Goal: Task Accomplishment & Management: Use online tool/utility

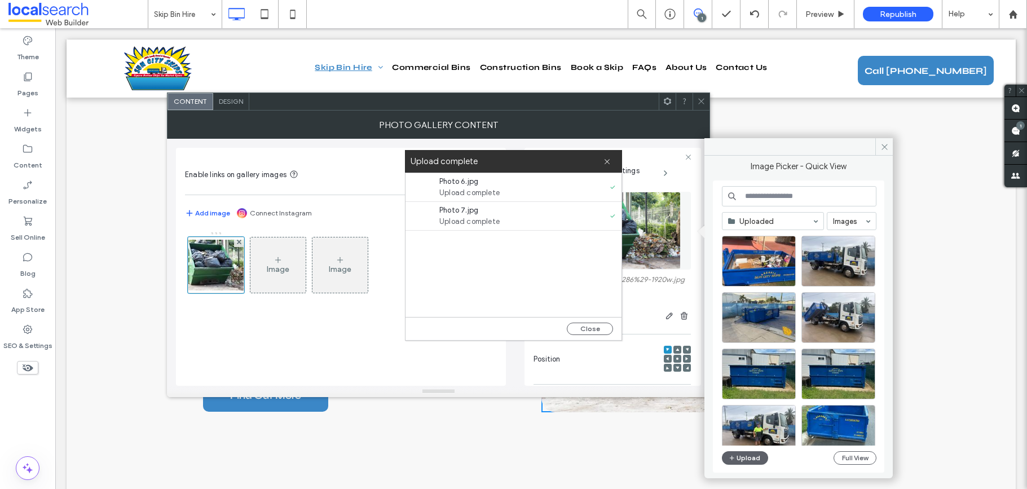
drag, startPoint x: 600, startPoint y: 329, endPoint x: 665, endPoint y: 334, distance: 65.6
click at [600, 329] on button "Close" at bounding box center [590, 329] width 46 height 12
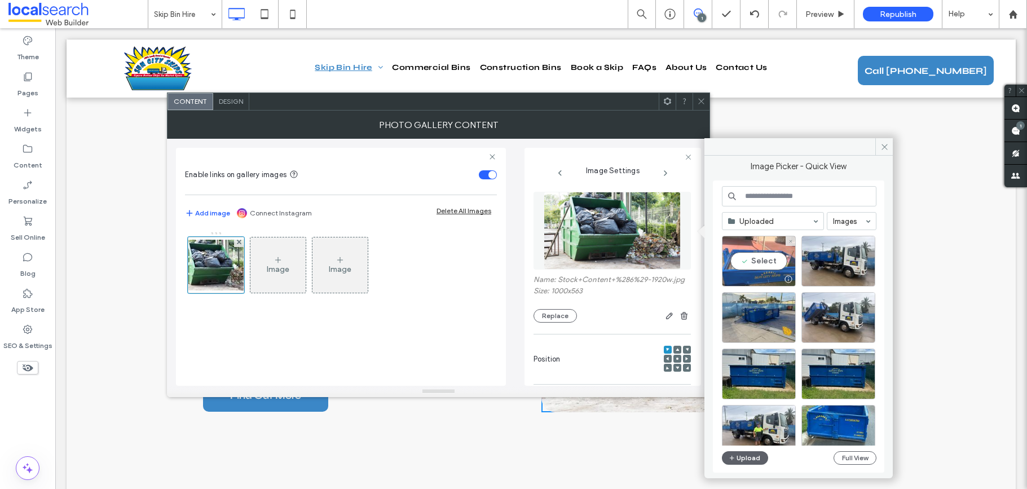
click at [758, 263] on div "Select" at bounding box center [759, 261] width 74 height 51
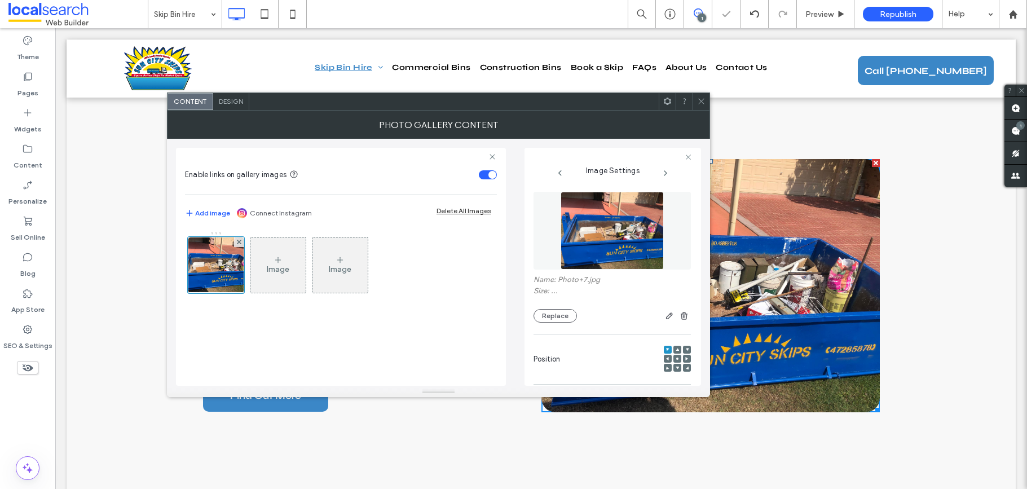
click at [702, 101] on icon at bounding box center [701, 101] width 8 height 8
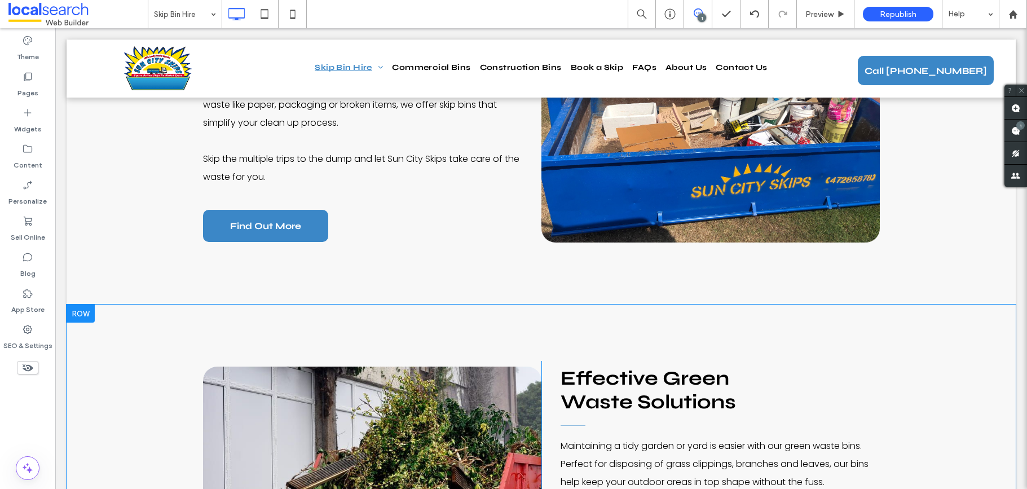
scroll to position [2075, 0]
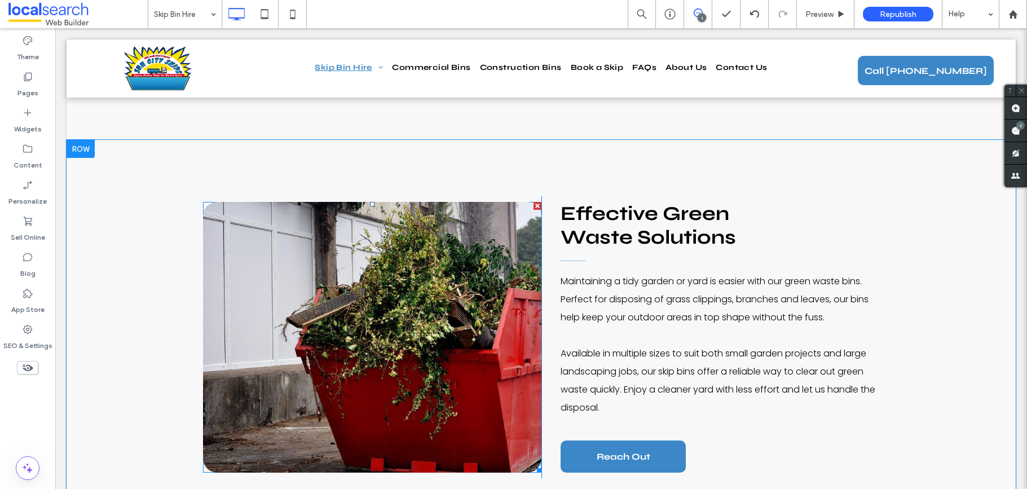
click at [403, 254] on link at bounding box center [372, 337] width 338 height 271
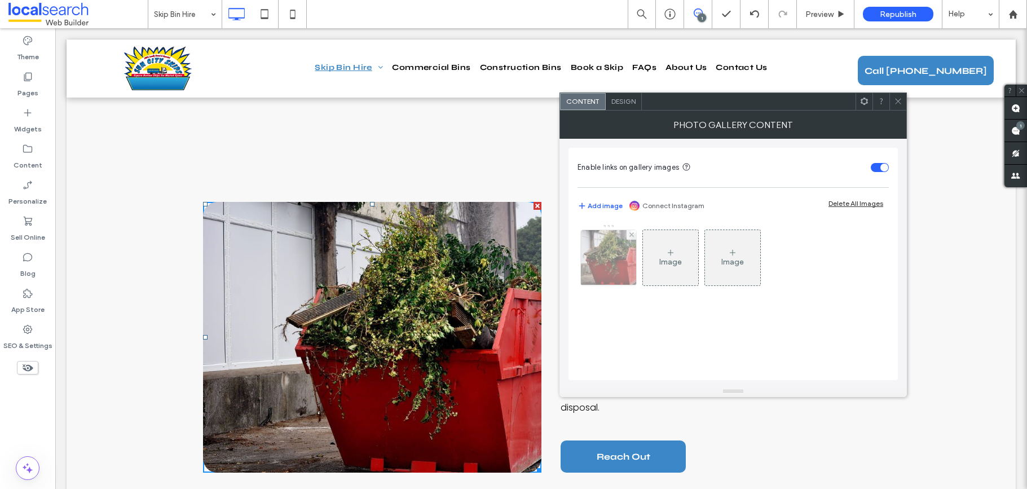
click at [599, 267] on div at bounding box center [608, 257] width 55 height 55
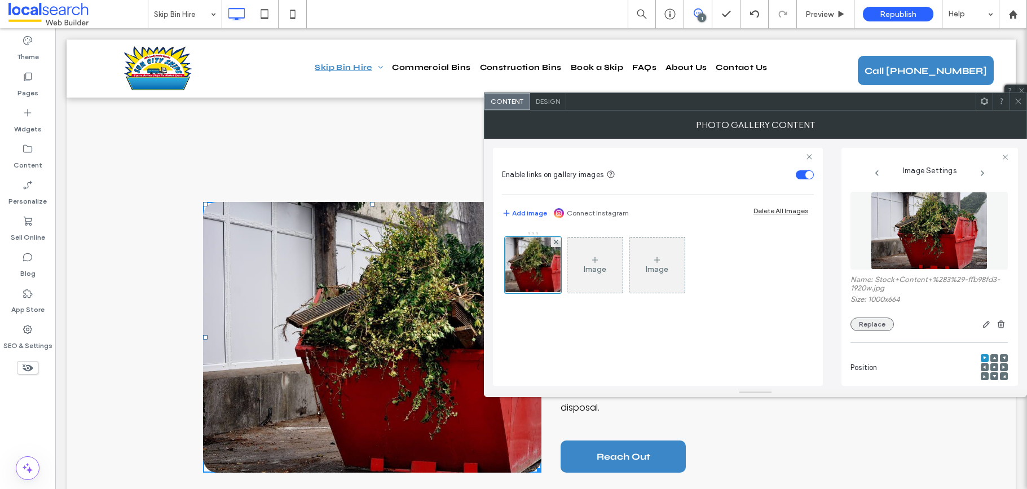
click at [878, 327] on button "Replace" at bounding box center [872, 325] width 43 height 14
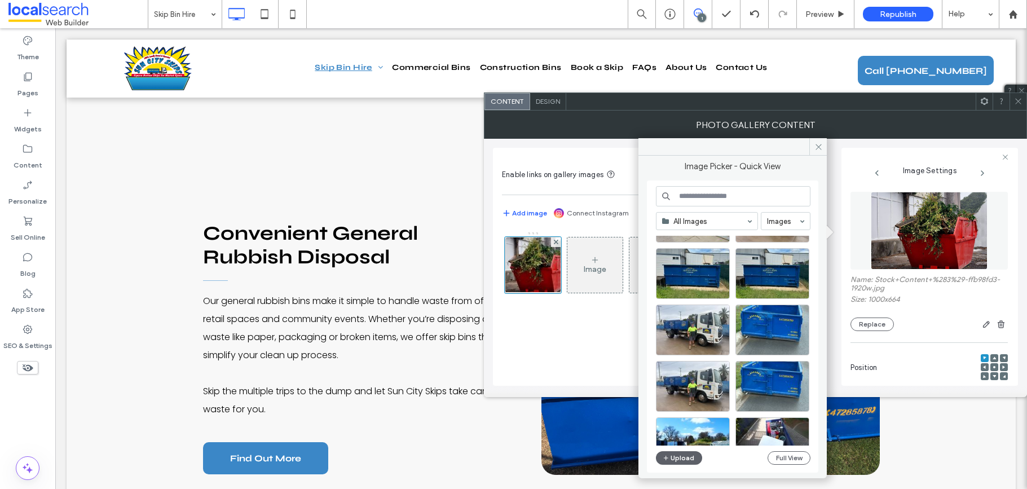
scroll to position [1679, 0]
click at [697, 273] on div "Select" at bounding box center [693, 273] width 74 height 51
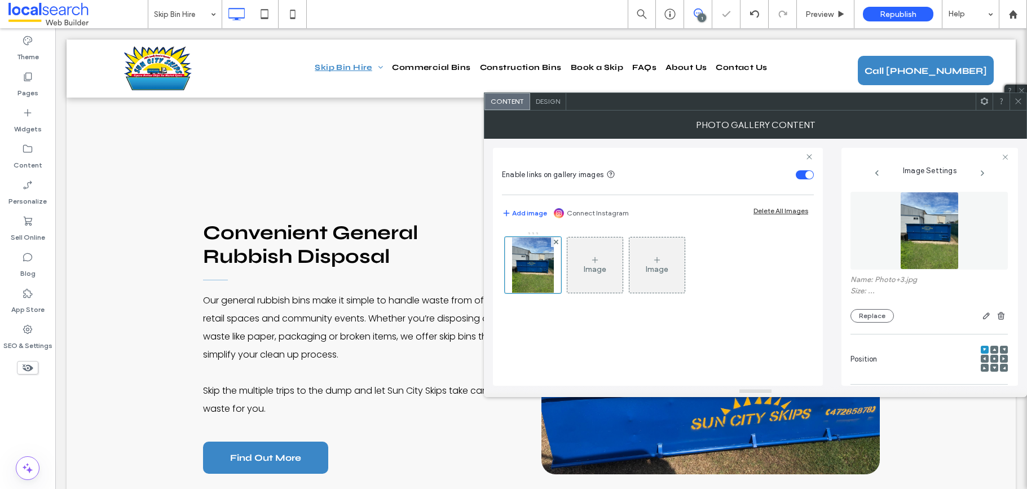
click at [1021, 104] on icon at bounding box center [1018, 101] width 8 height 8
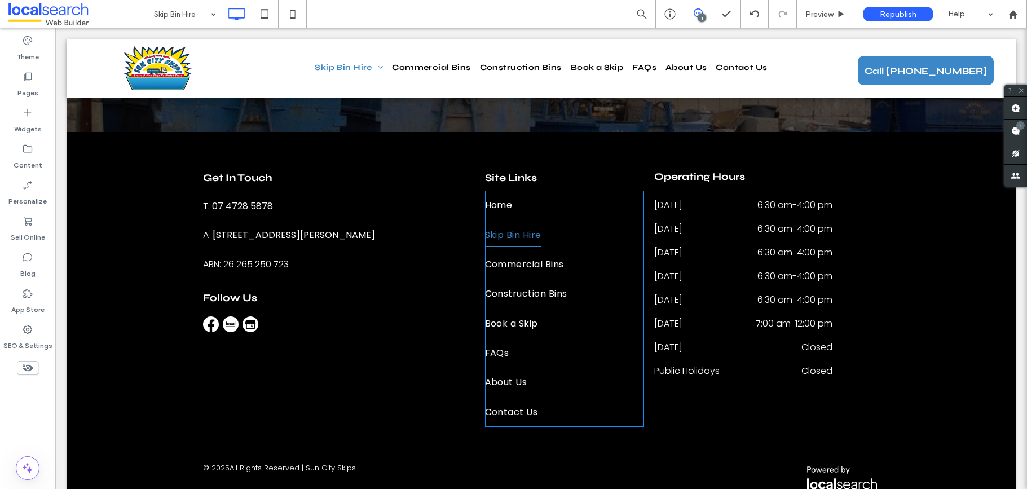
scroll to position [2591, 0]
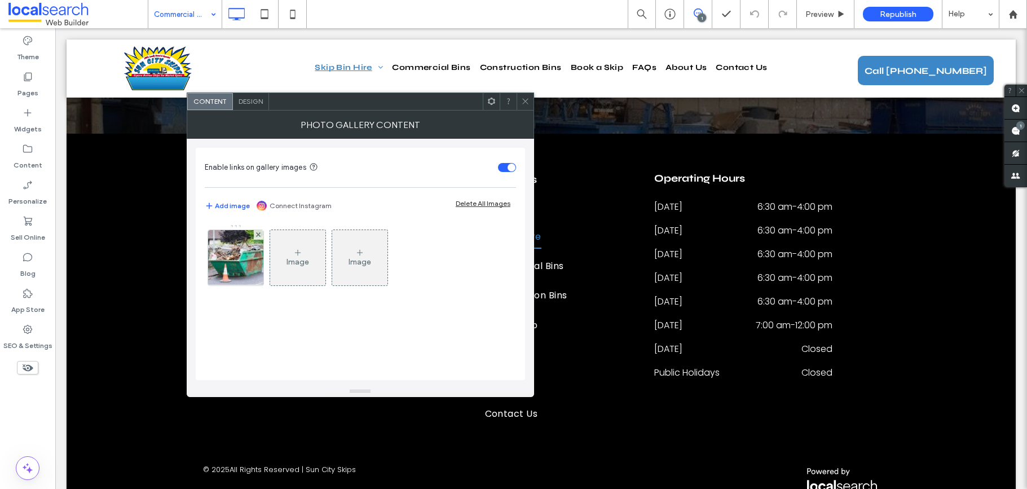
click at [248, 259] on div at bounding box center [235, 257] width 55 height 55
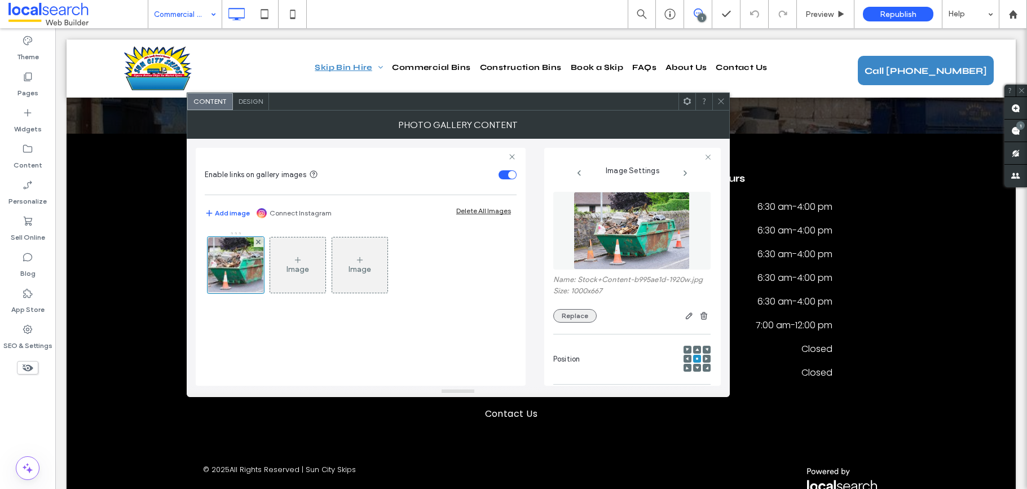
click at [581, 318] on button "Replace" at bounding box center [574, 316] width 43 height 14
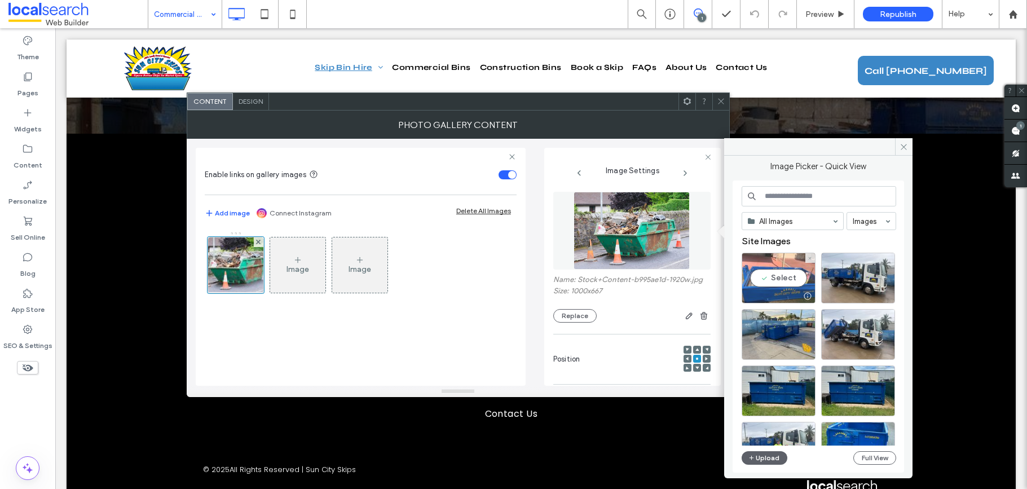
click at [777, 275] on div "Select" at bounding box center [779, 278] width 74 height 51
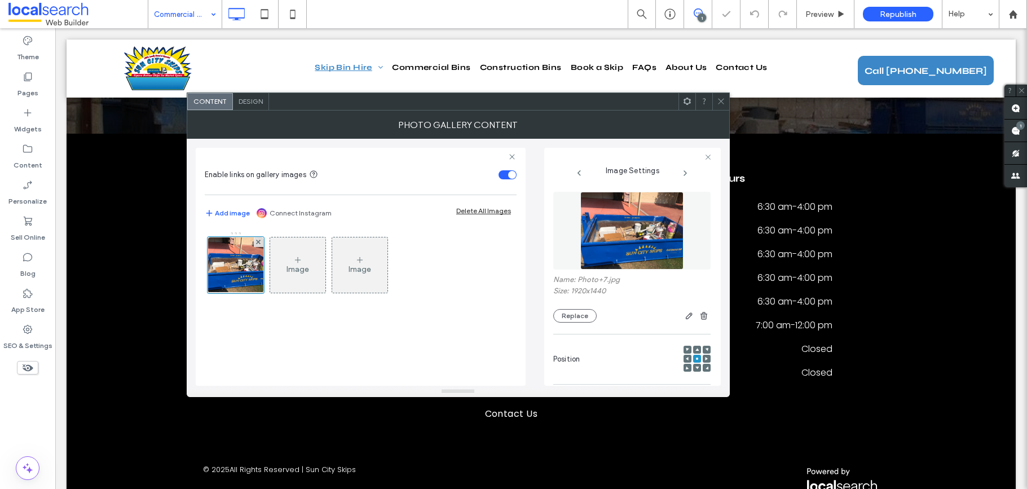
click at [714, 101] on div at bounding box center [720, 101] width 17 height 17
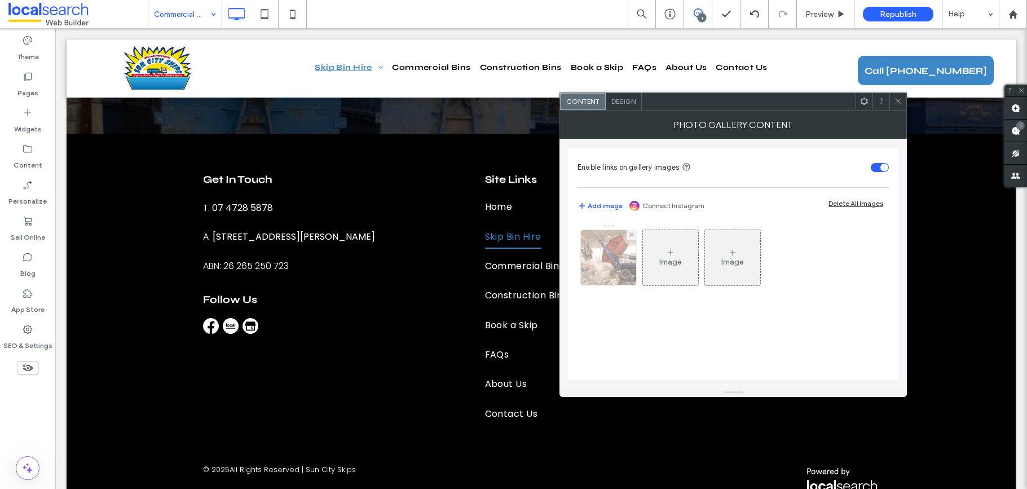
click at [615, 265] on div at bounding box center [608, 257] width 55 height 55
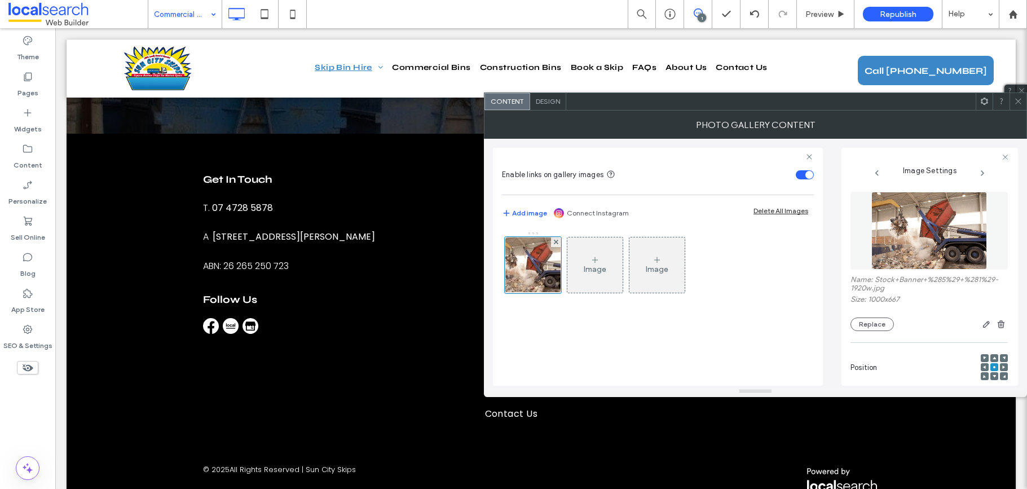
click at [872, 316] on div "Name: Stock+Banner+%285%29+%281%29-1920w.jpg Size: 1000x667 Replace" at bounding box center [929, 303] width 157 height 56
click at [871, 326] on button "Replace" at bounding box center [872, 325] width 43 height 14
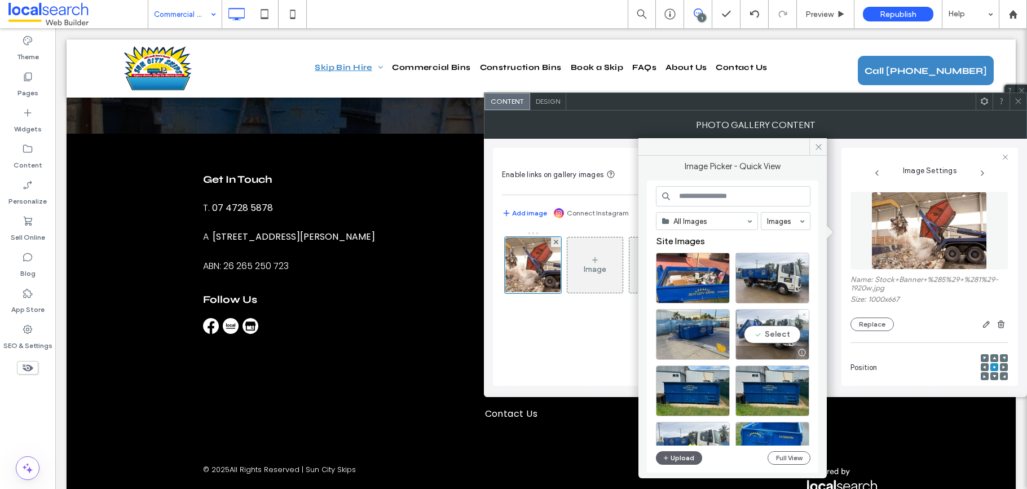
drag, startPoint x: 773, startPoint y: 331, endPoint x: 782, endPoint y: 324, distance: 11.2
click at [773, 331] on div "Select" at bounding box center [773, 334] width 74 height 51
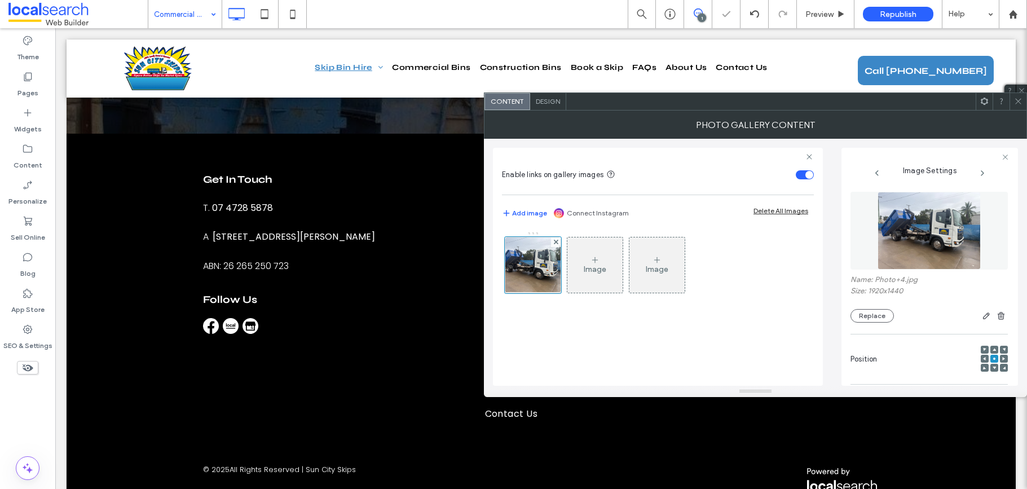
drag, startPoint x: 1020, startPoint y: 99, endPoint x: 962, endPoint y: 105, distance: 57.8
click at [1021, 99] on use at bounding box center [1018, 102] width 6 height 6
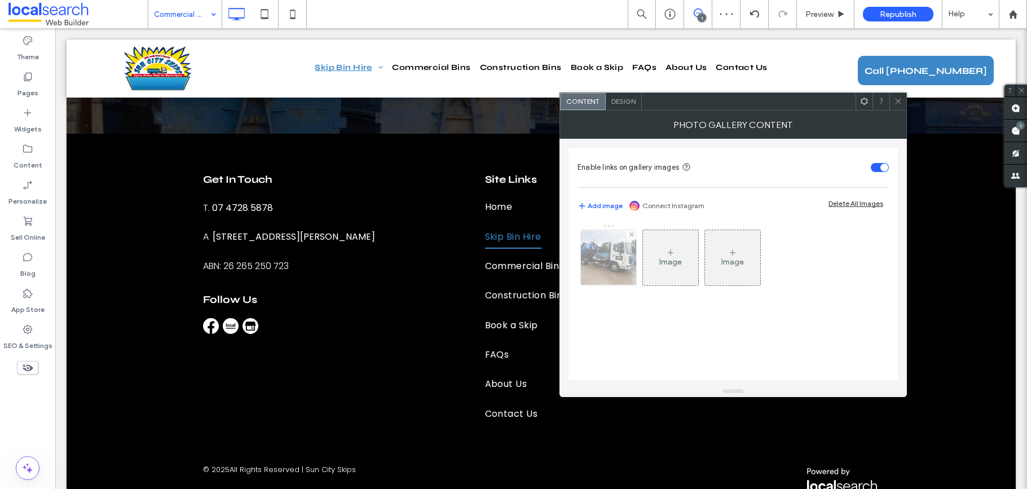
click at [612, 280] on img at bounding box center [609, 257] width 74 height 55
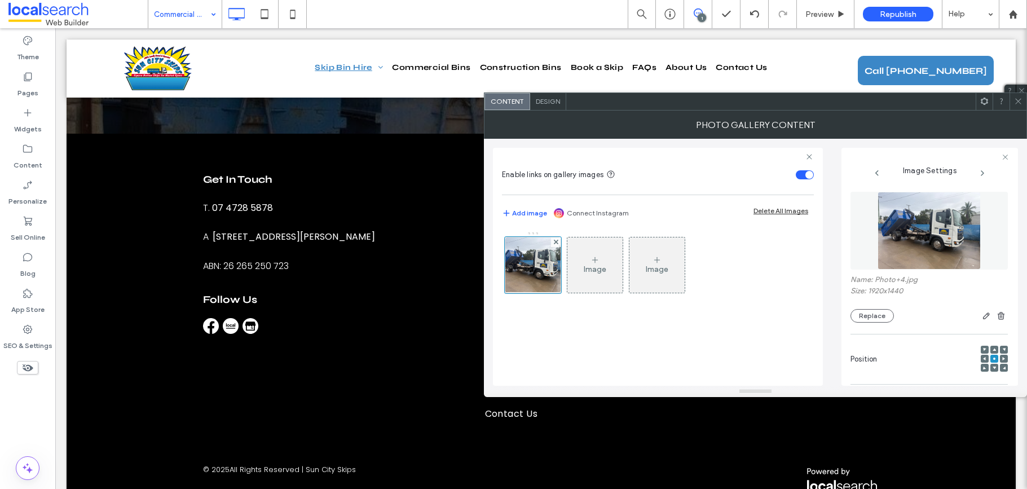
click at [981, 358] on div at bounding box center [985, 359] width 8 height 8
click at [983, 358] on use at bounding box center [984, 358] width 3 height 3
click at [1016, 103] on use at bounding box center [1018, 102] width 6 height 6
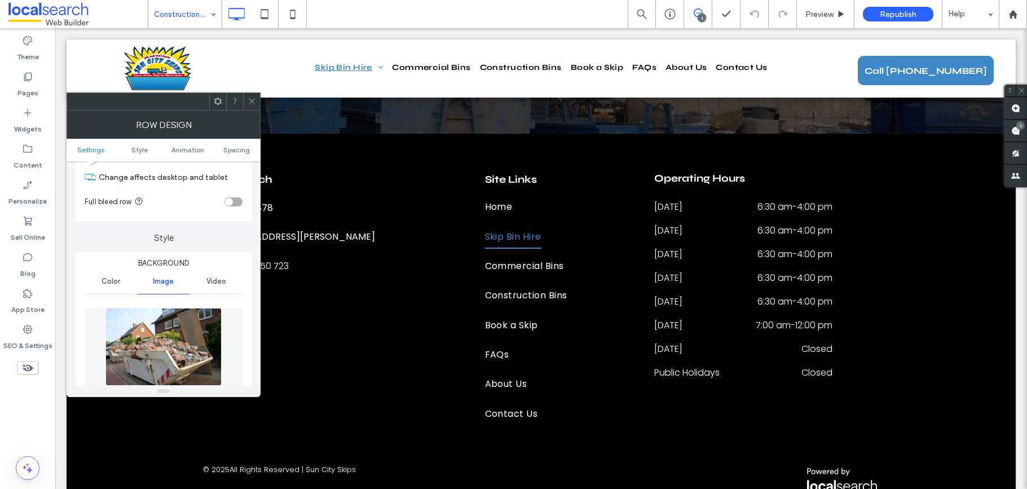
scroll to position [182, 0]
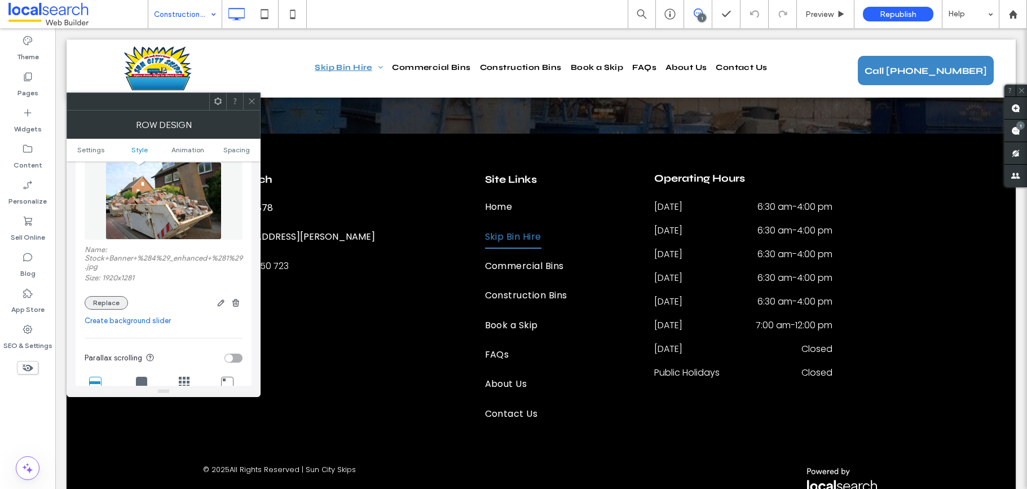
click at [102, 297] on button "Replace" at bounding box center [106, 303] width 43 height 14
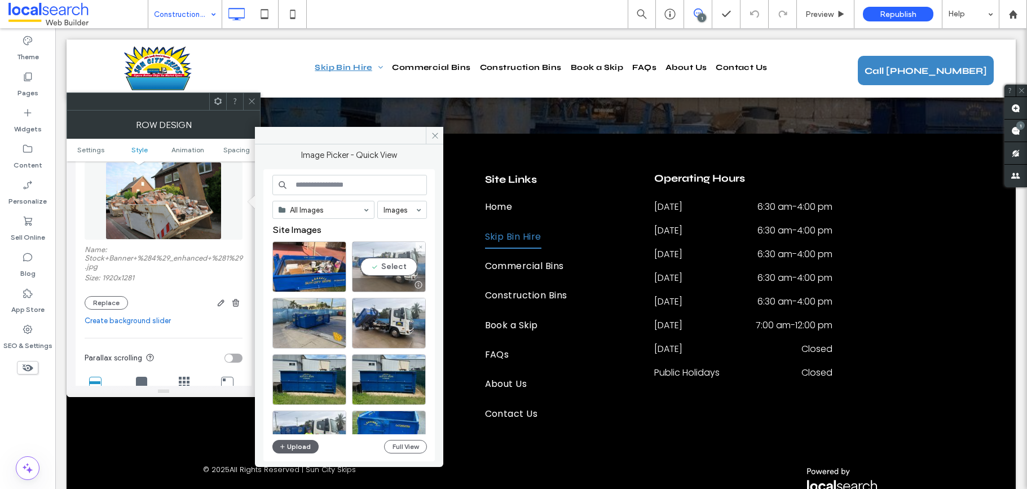
click at [391, 265] on div "Select" at bounding box center [389, 266] width 74 height 51
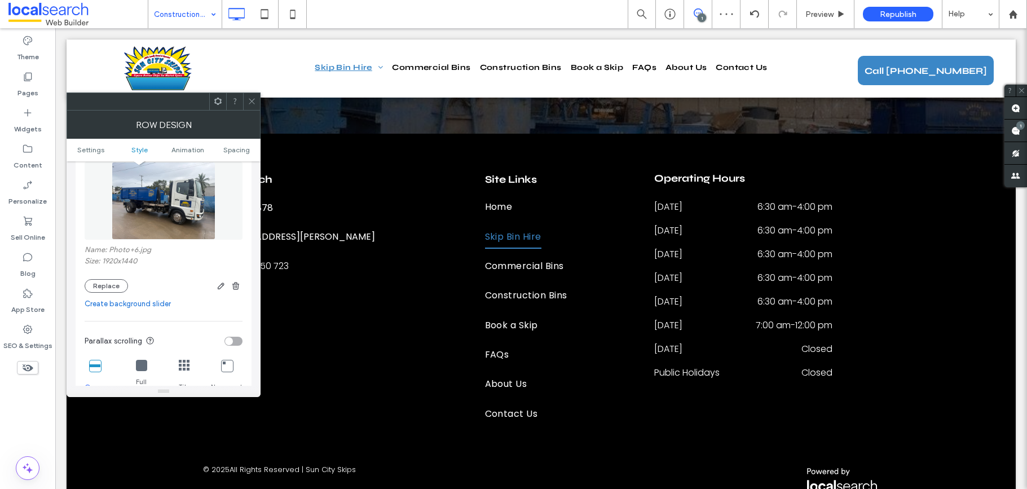
click at [249, 101] on icon at bounding box center [252, 101] width 8 height 8
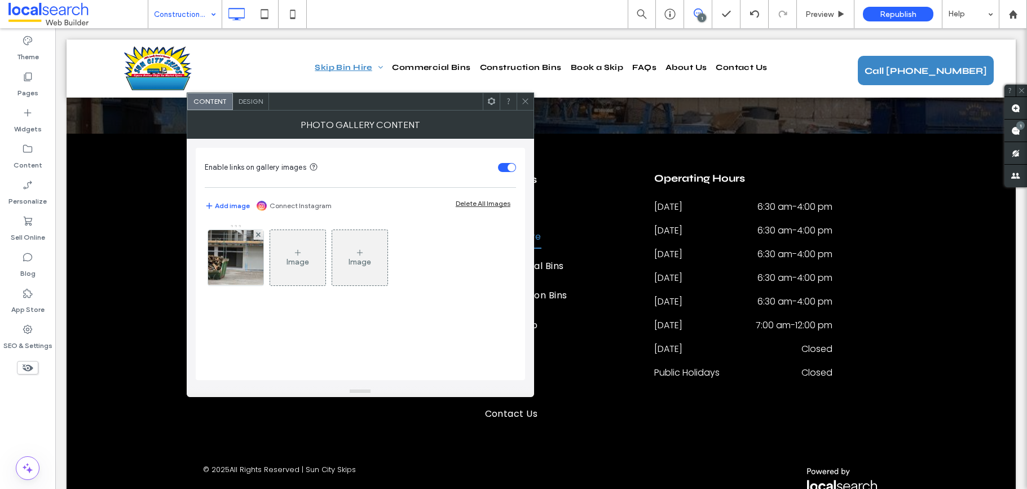
drag, startPoint x: 244, startPoint y: 261, endPoint x: 372, endPoint y: 252, distance: 128.9
click at [244, 261] on div at bounding box center [235, 257] width 55 height 55
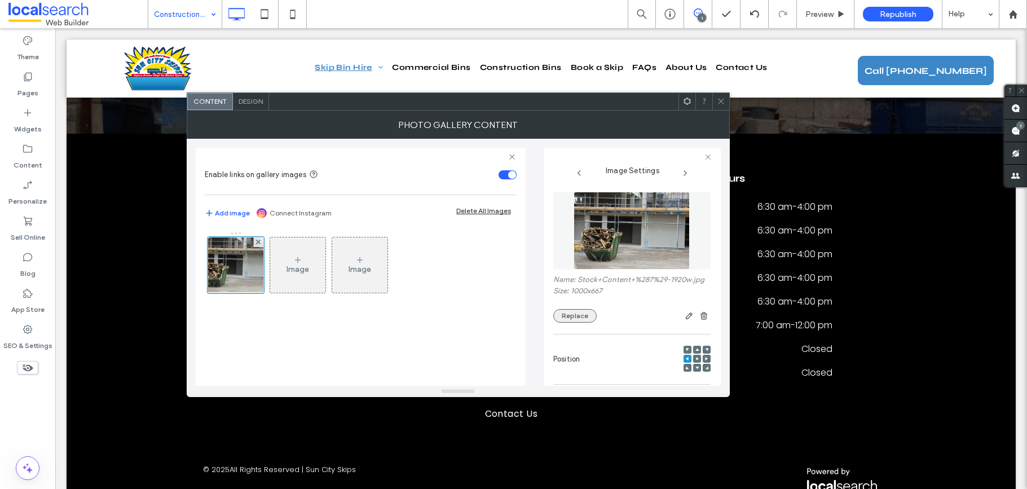
click at [568, 311] on button "Replace" at bounding box center [574, 316] width 43 height 14
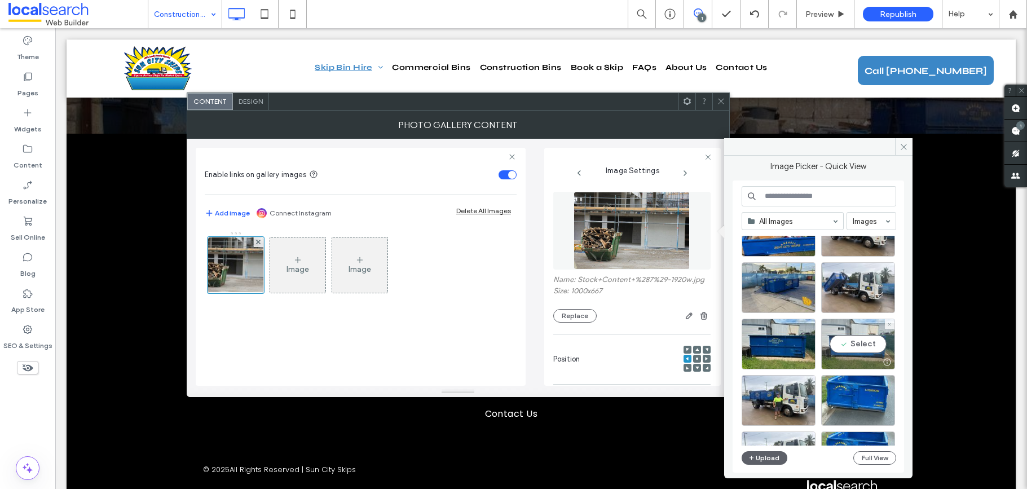
scroll to position [0, 0]
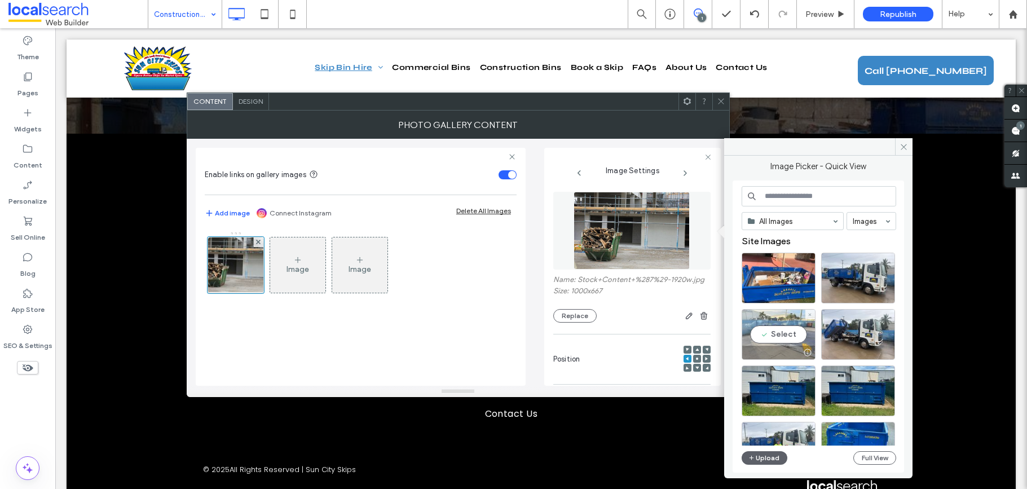
click at [788, 324] on div "Select" at bounding box center [779, 334] width 74 height 51
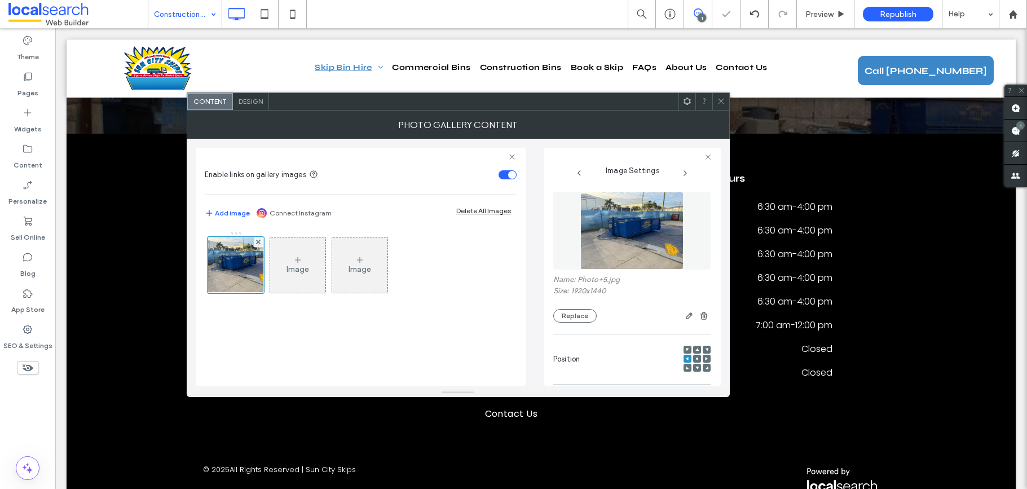
click at [714, 94] on div at bounding box center [720, 101] width 17 height 17
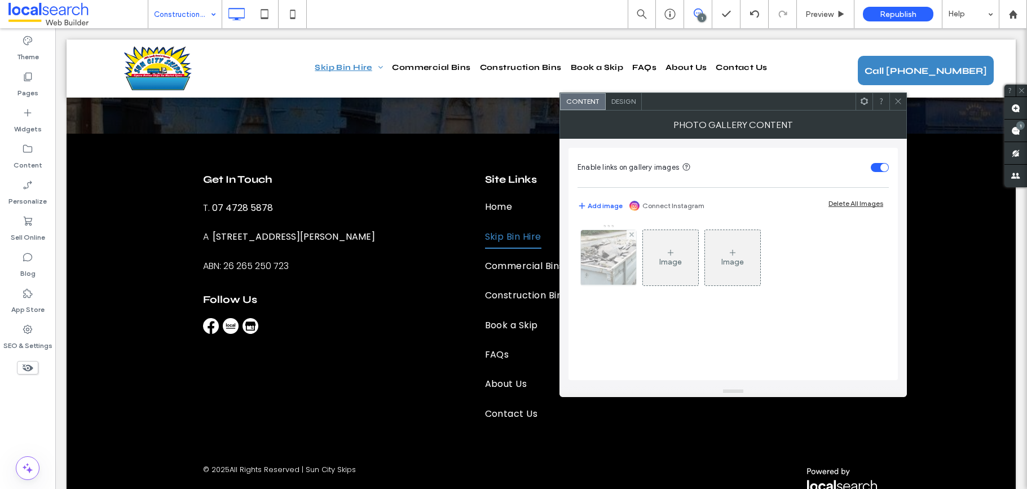
drag, startPoint x: 610, startPoint y: 267, endPoint x: 597, endPoint y: 260, distance: 14.6
click at [611, 267] on div at bounding box center [608, 257] width 55 height 55
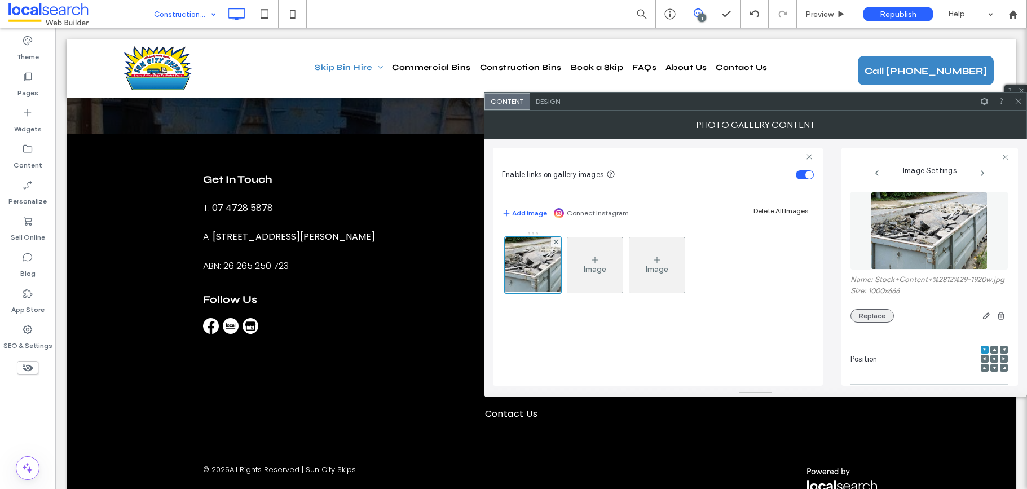
click at [881, 323] on button "Replace" at bounding box center [872, 316] width 43 height 14
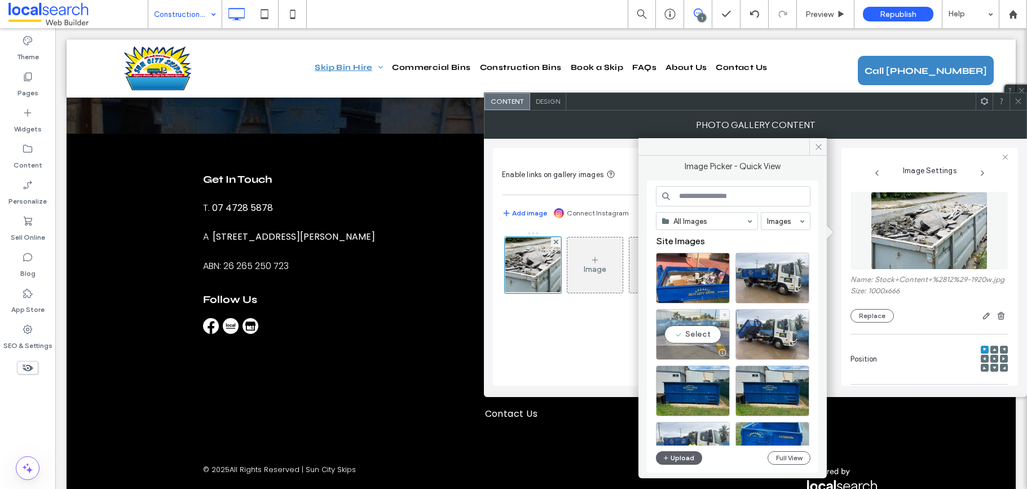
click at [705, 334] on div "Select" at bounding box center [693, 334] width 74 height 51
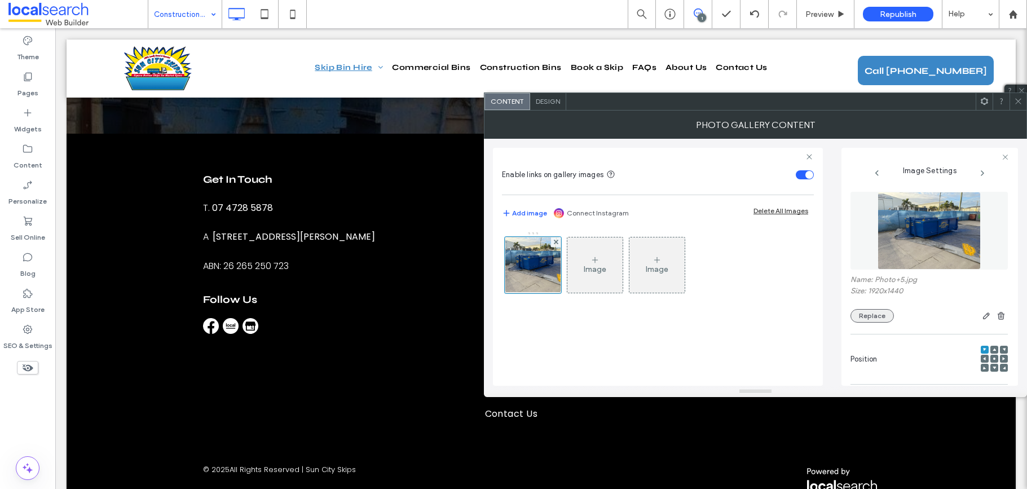
click at [868, 319] on button "Replace" at bounding box center [872, 316] width 43 height 14
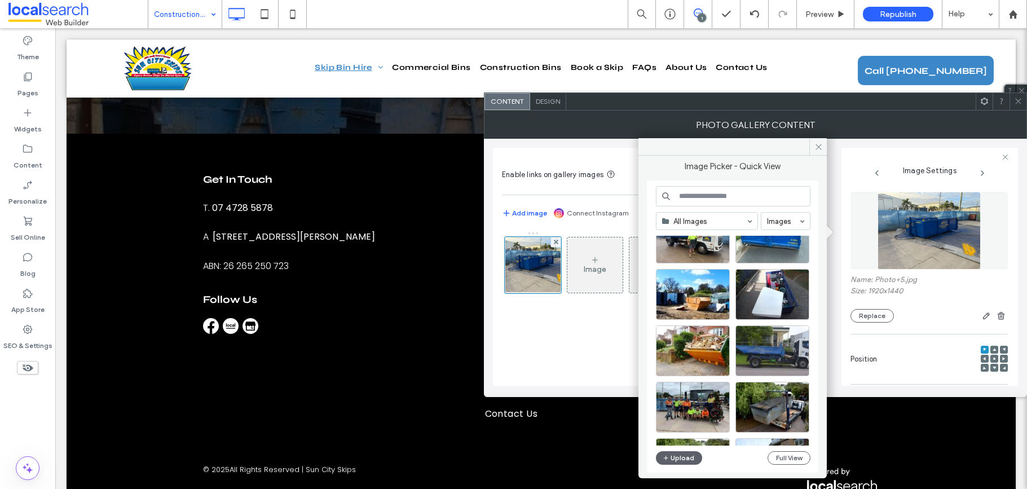
scroll to position [484, 0]
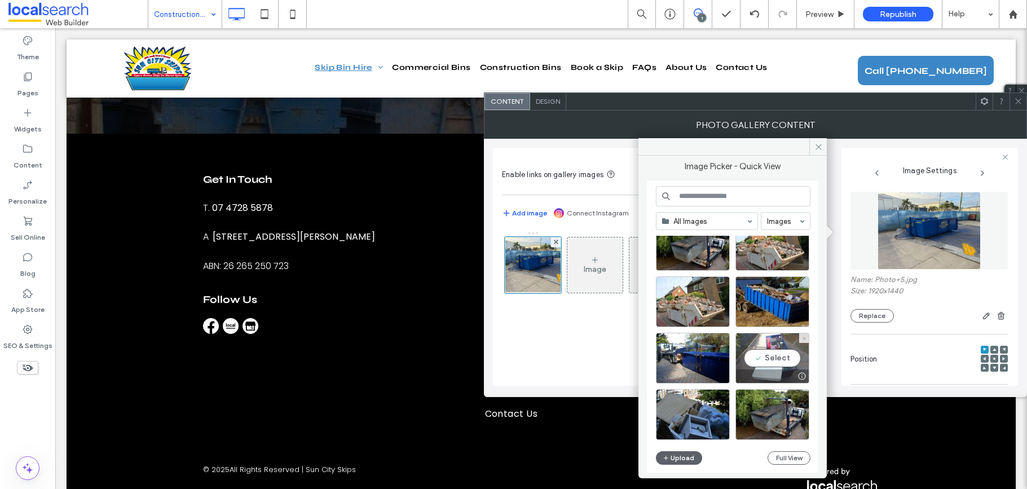
click at [767, 357] on div "Select" at bounding box center [773, 358] width 74 height 51
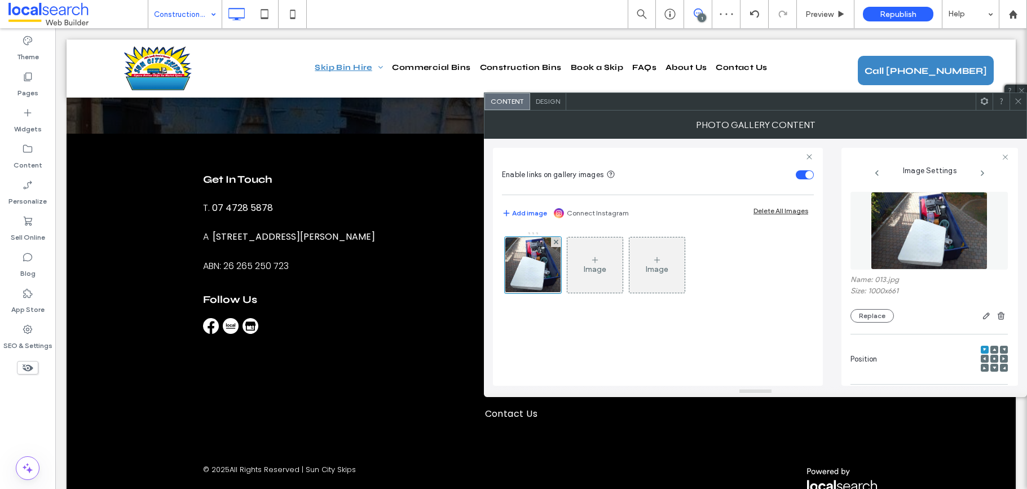
click at [993, 359] on icon at bounding box center [994, 358] width 3 height 3
click at [1015, 104] on icon at bounding box center [1018, 101] width 8 height 8
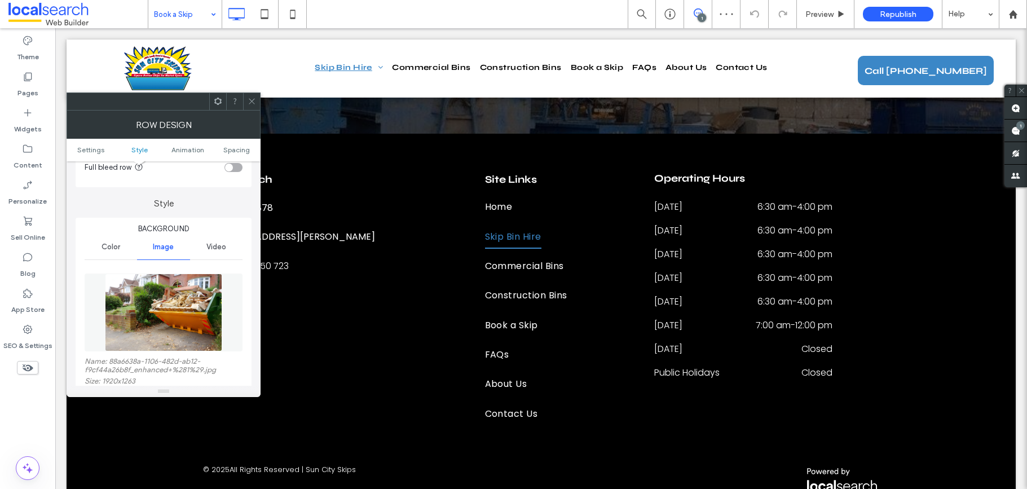
scroll to position [190, 0]
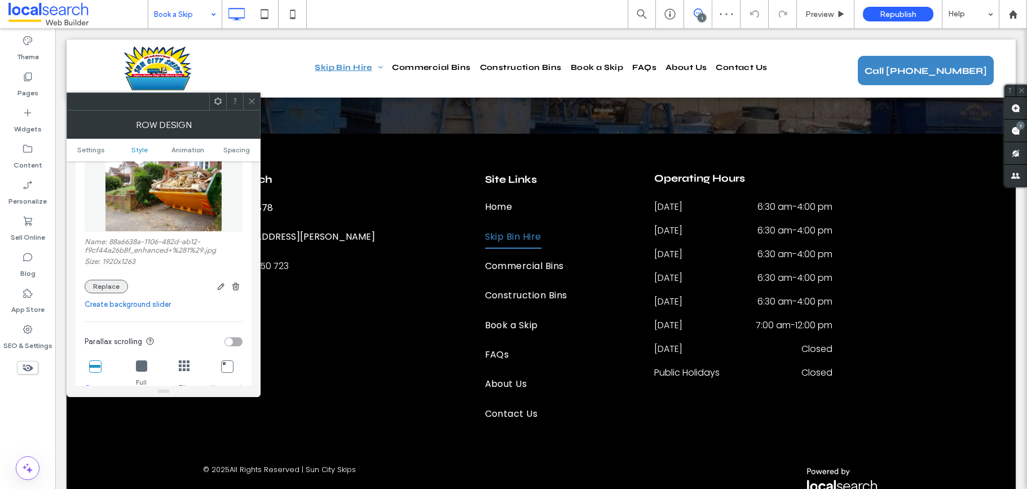
click at [116, 288] on button "Replace" at bounding box center [106, 287] width 43 height 14
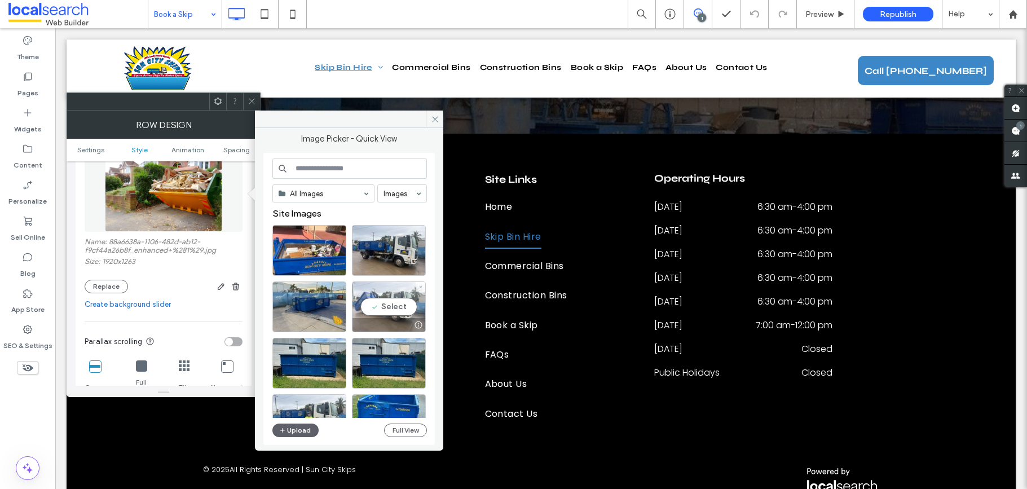
click at [366, 307] on div "Select" at bounding box center [389, 307] width 74 height 51
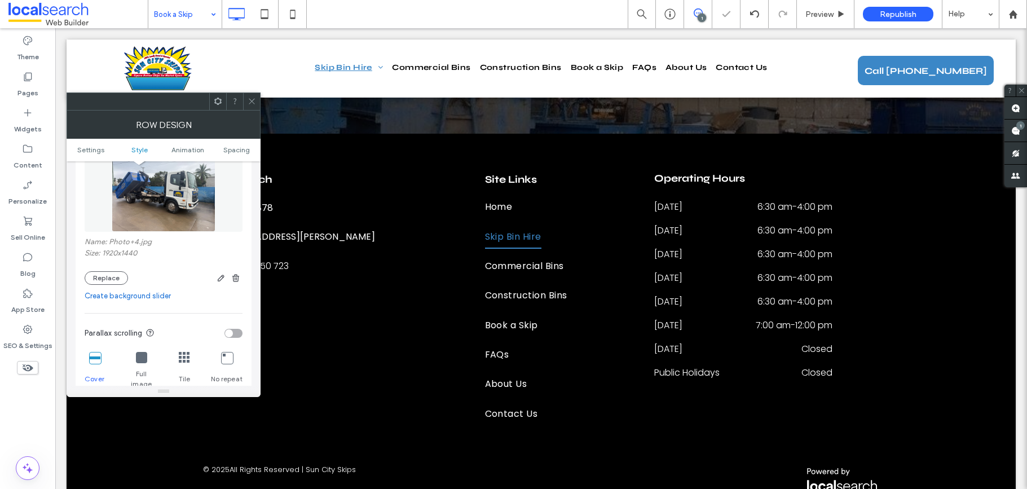
click at [248, 98] on div at bounding box center [251, 101] width 17 height 17
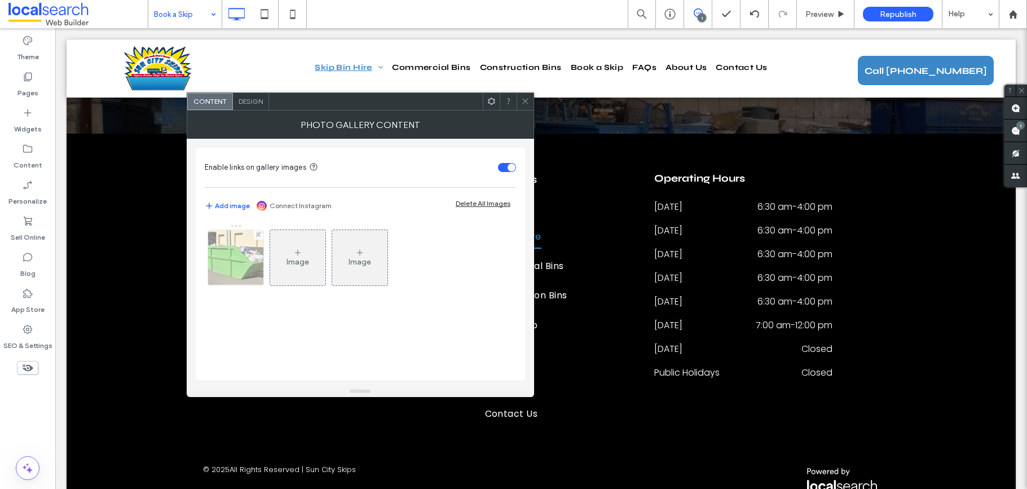
click at [231, 272] on div at bounding box center [235, 257] width 55 height 55
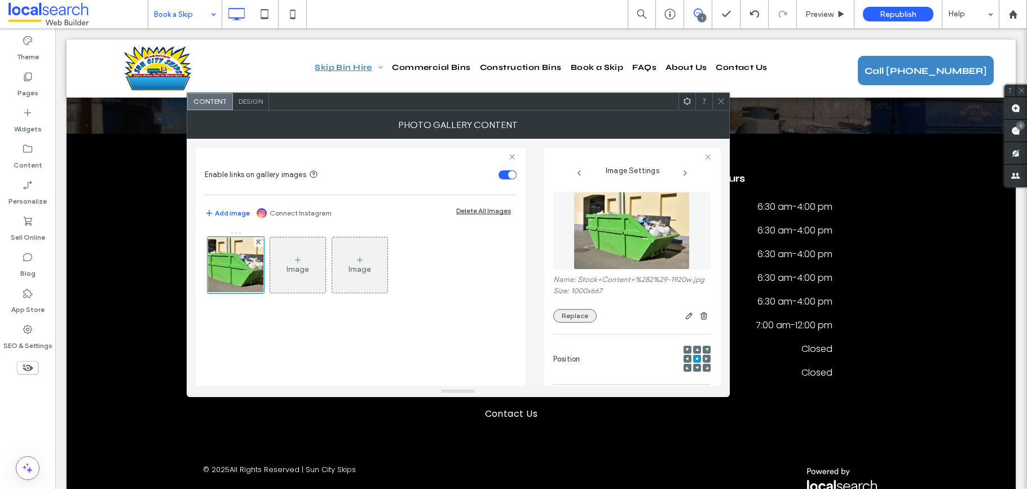
click at [576, 315] on button "Replace" at bounding box center [574, 316] width 43 height 14
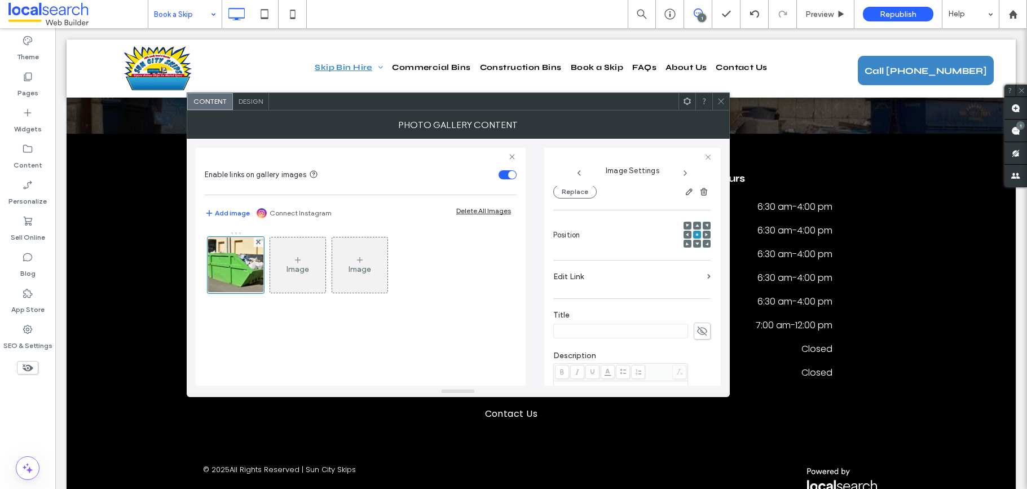
scroll to position [0, 0]
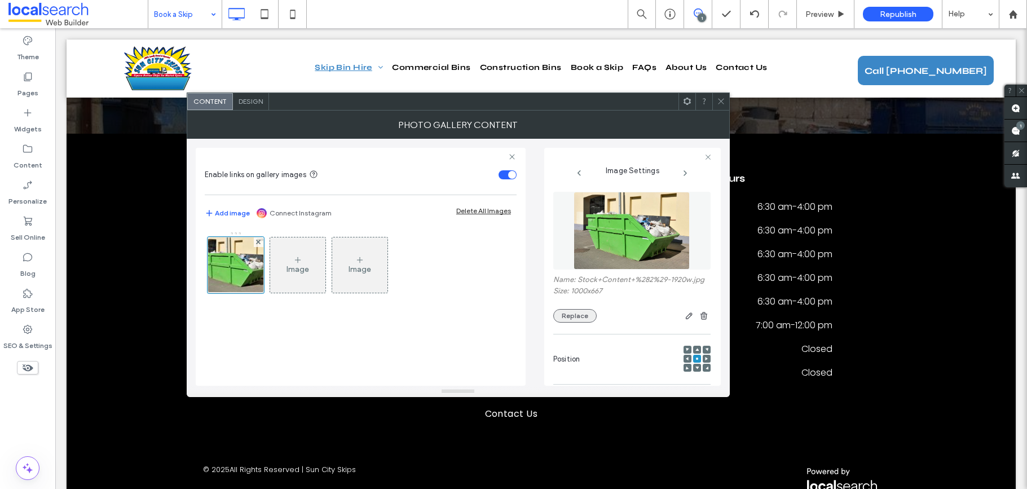
click at [557, 309] on button "Replace" at bounding box center [574, 316] width 43 height 14
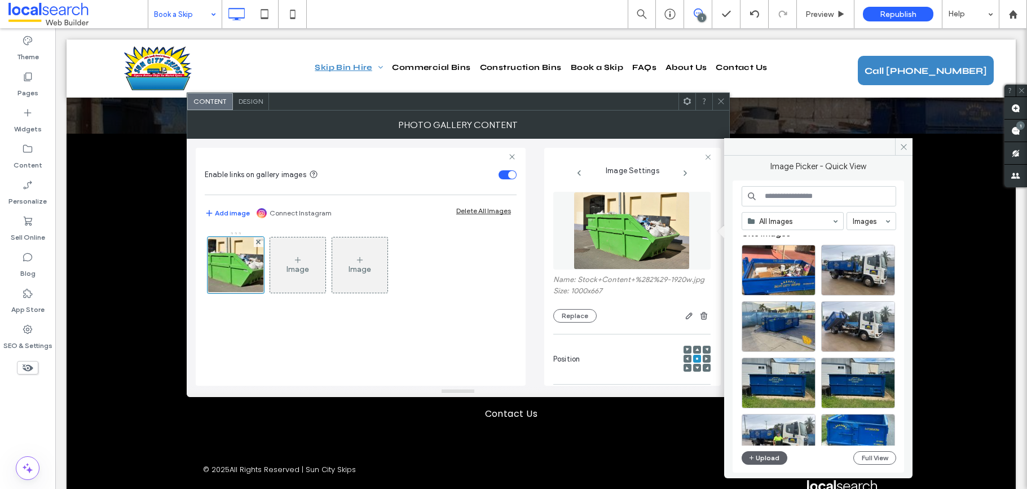
scroll to position [16, 0]
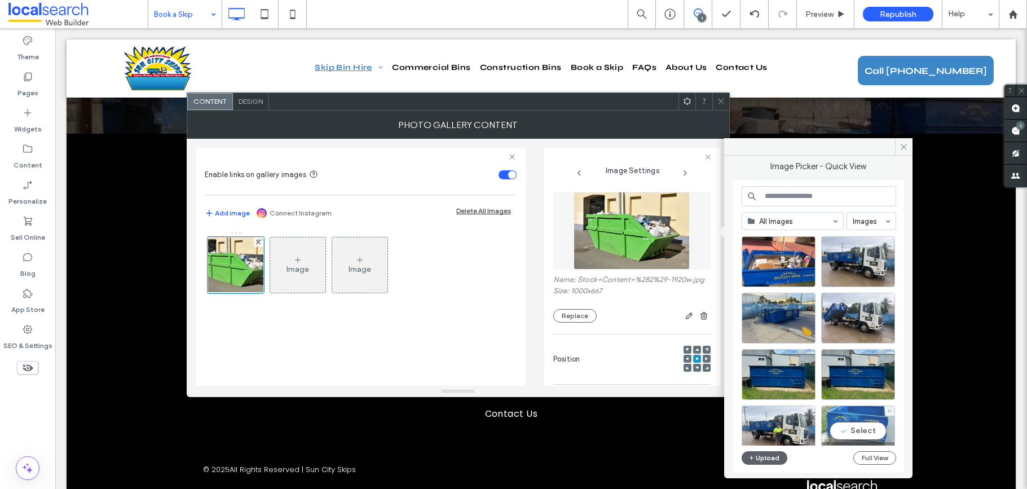
click at [842, 433] on div "Select" at bounding box center [858, 431] width 74 height 51
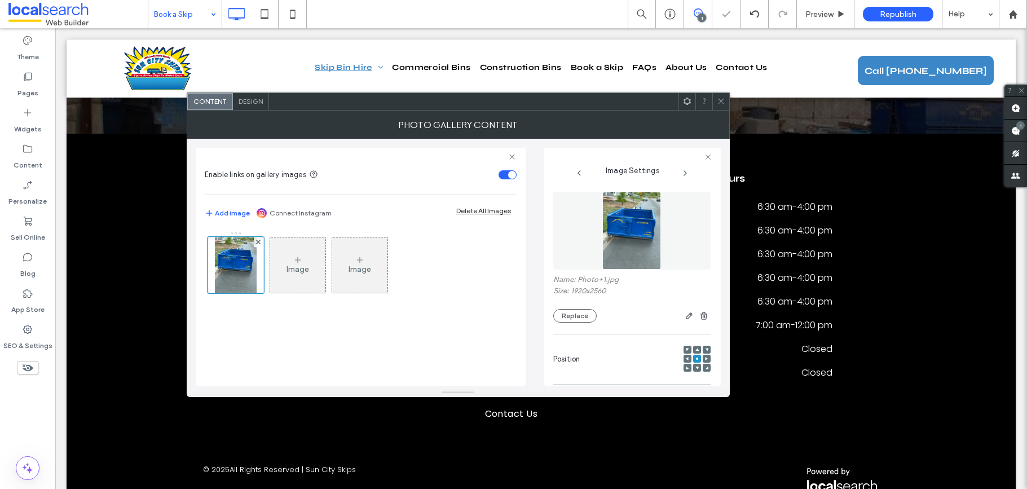
click at [724, 98] on icon at bounding box center [721, 101] width 8 height 8
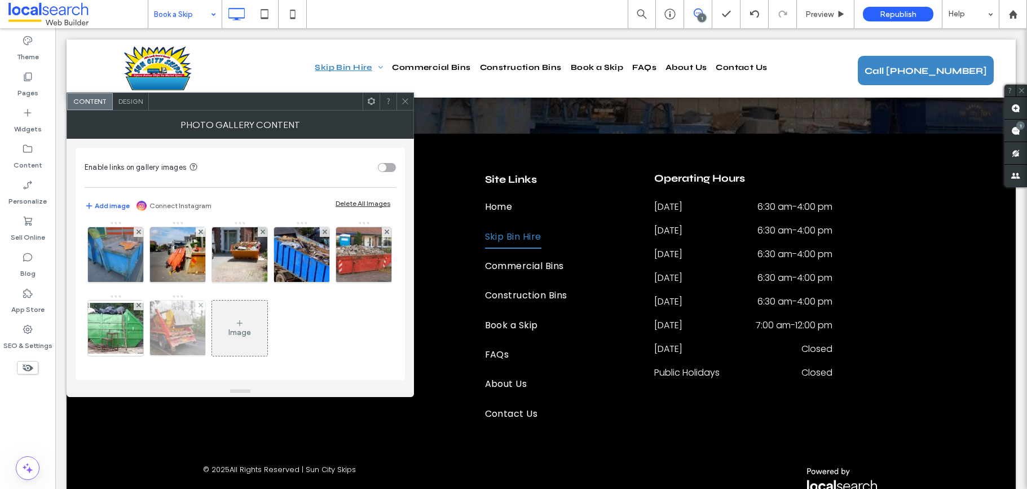
scroll to position [0, 0]
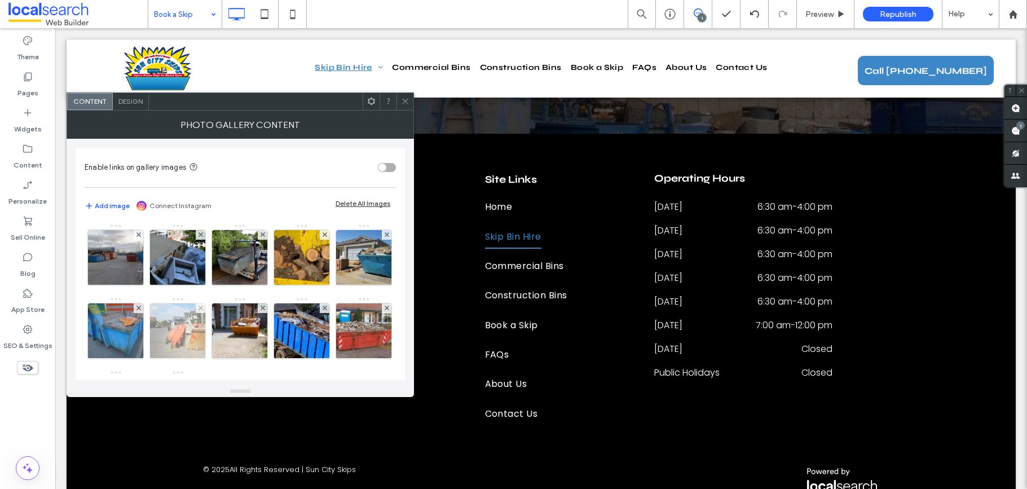
click at [218, 337] on img at bounding box center [177, 331] width 81 height 55
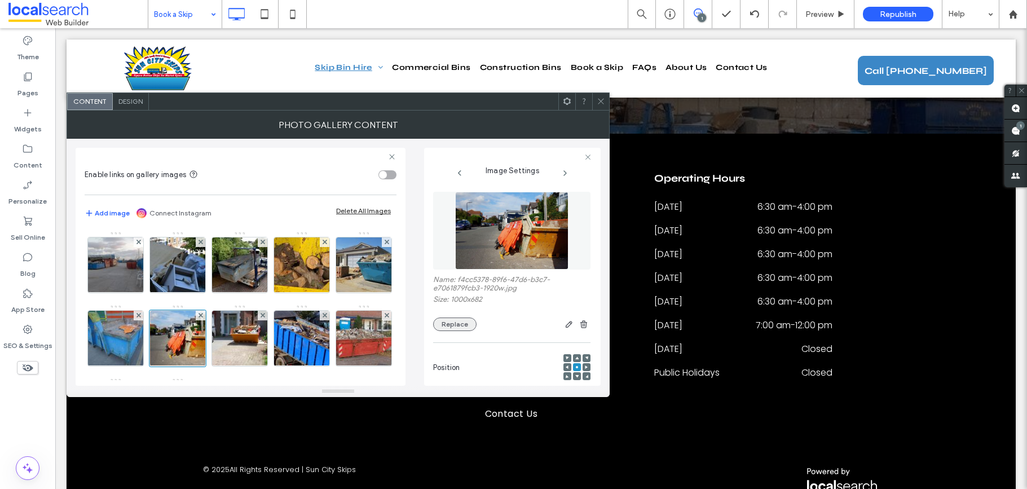
click at [452, 327] on button "Replace" at bounding box center [454, 325] width 43 height 14
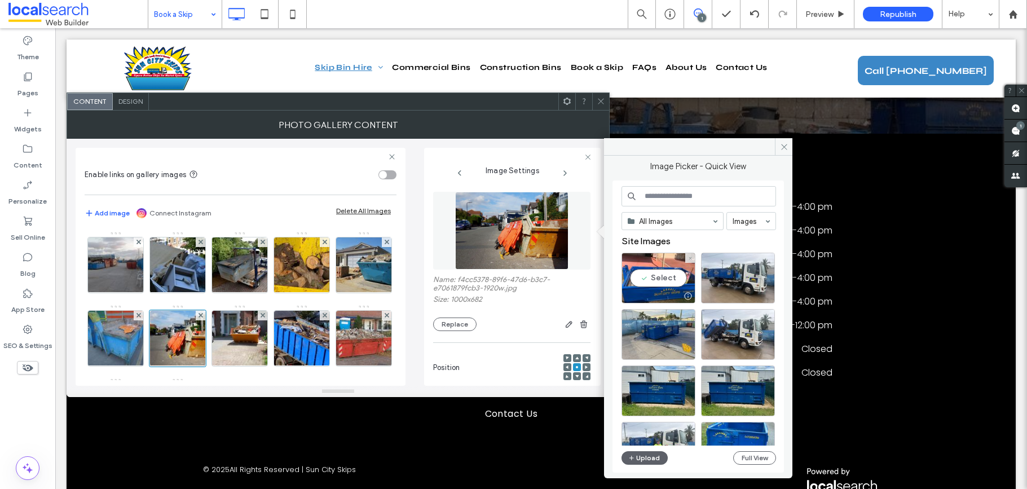
drag, startPoint x: 643, startPoint y: 272, endPoint x: 602, endPoint y: 269, distance: 40.8
click at [643, 273] on div "Select" at bounding box center [659, 278] width 74 height 51
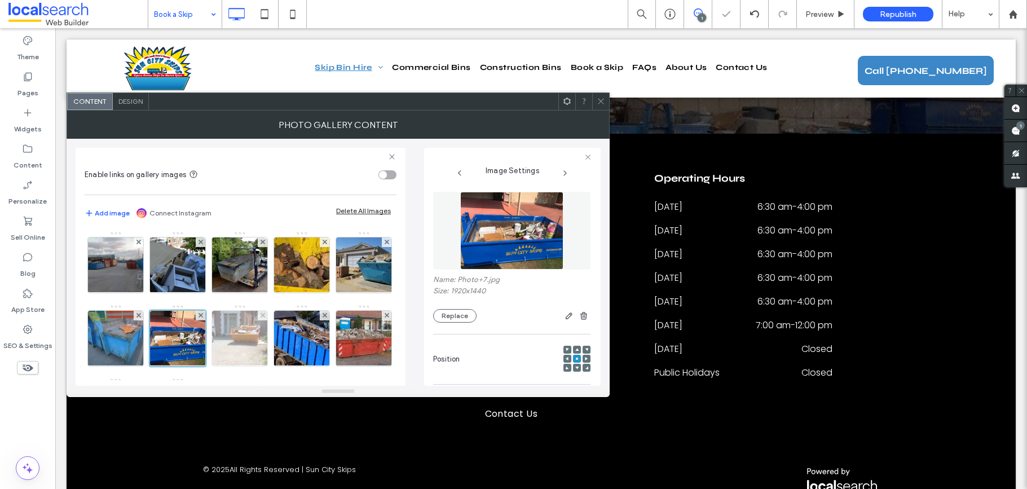
click at [283, 345] on img at bounding box center [239, 338] width 85 height 55
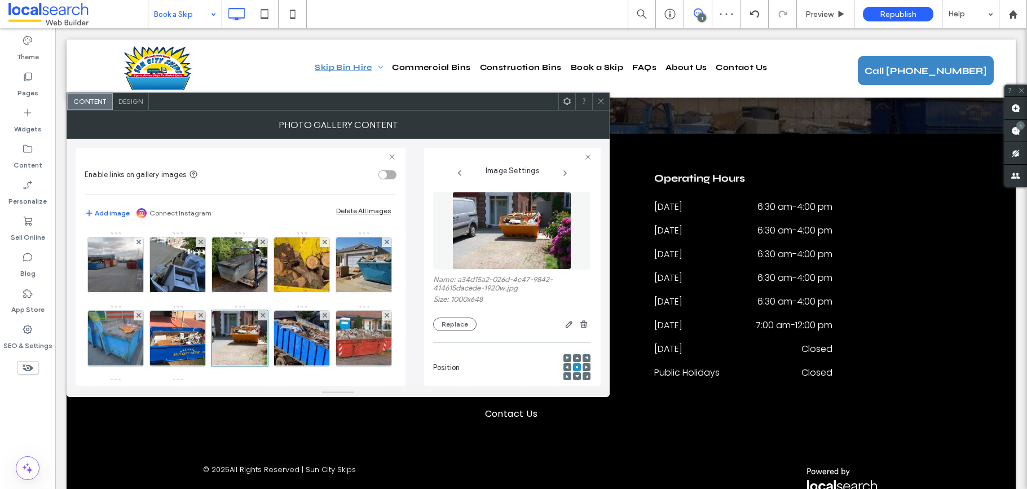
click at [445, 324] on button "Replace" at bounding box center [454, 325] width 43 height 14
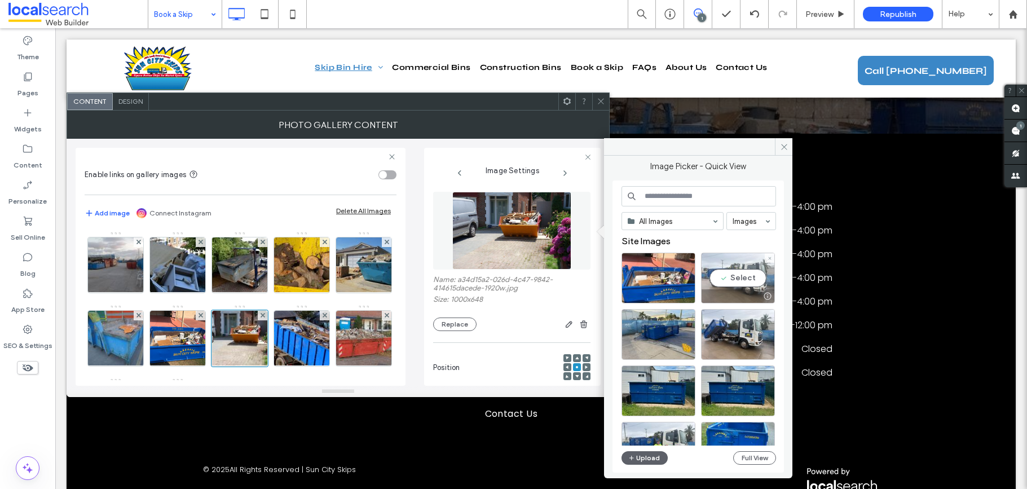
click at [736, 279] on div "Select" at bounding box center [738, 278] width 74 height 51
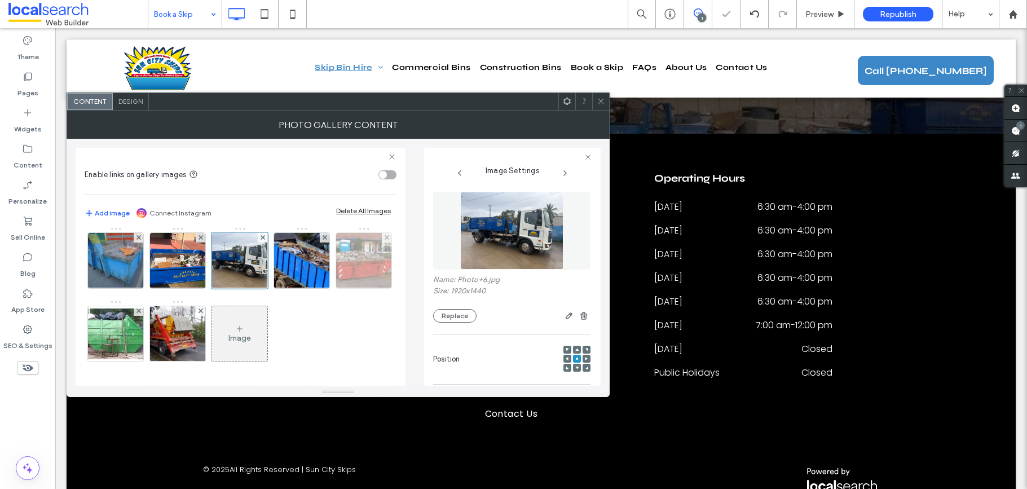
scroll to position [67, 0]
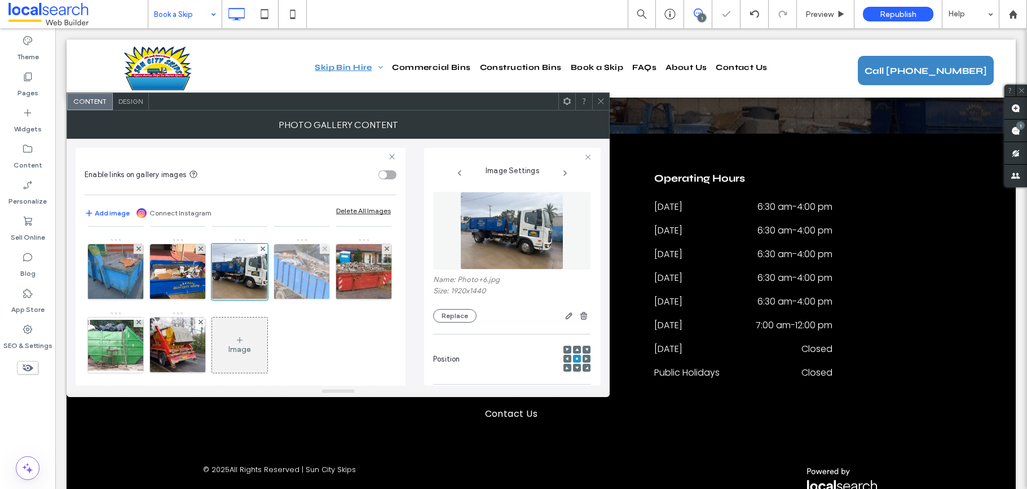
click at [260, 300] on img at bounding box center [301, 271] width 83 height 55
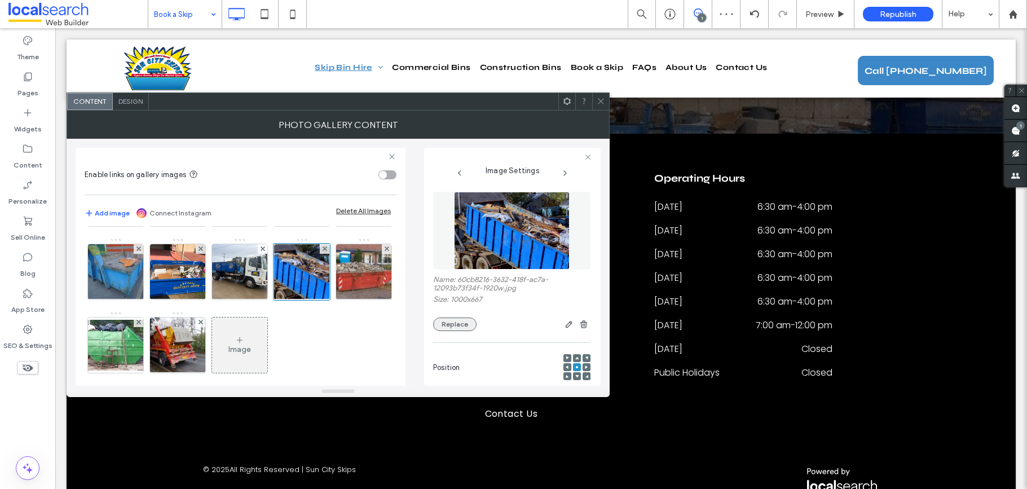
click at [456, 328] on button "Replace" at bounding box center [454, 325] width 43 height 14
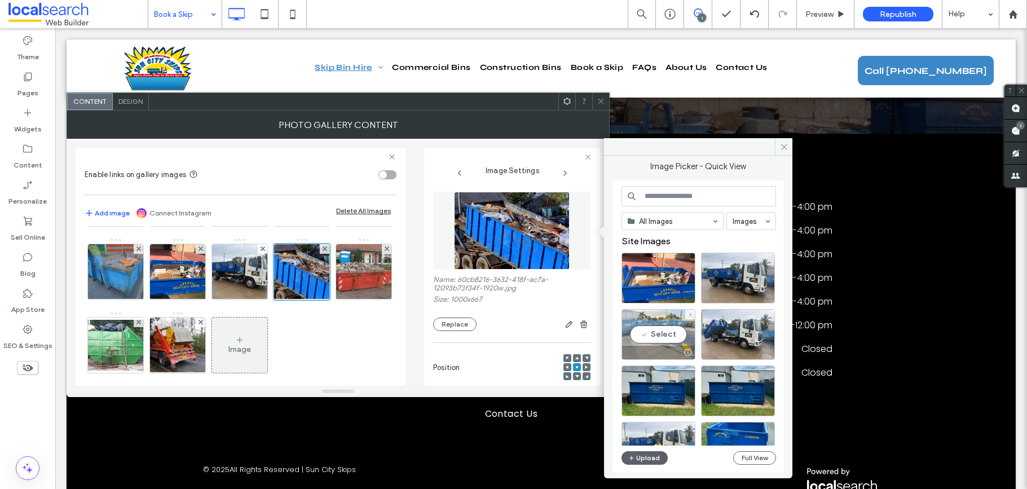
click at [667, 332] on div "Select" at bounding box center [659, 334] width 74 height 51
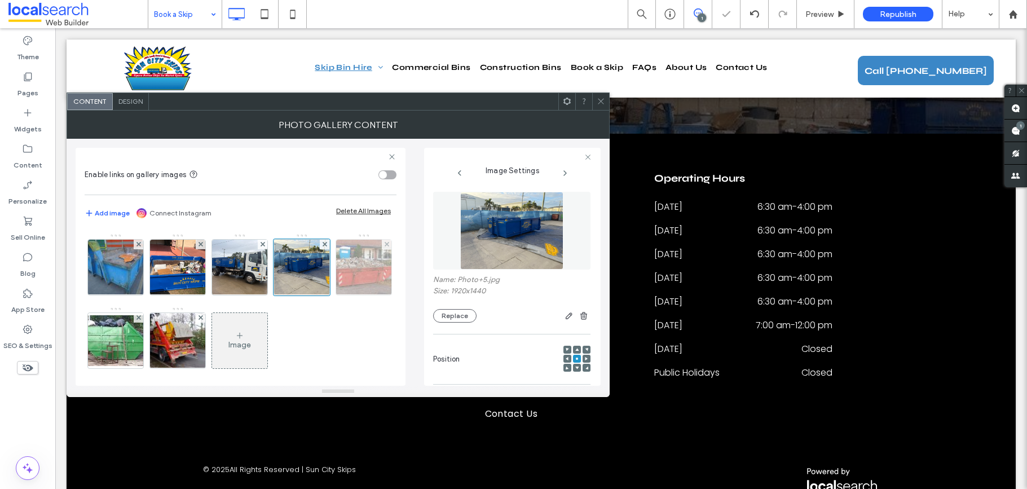
scroll to position [78, 0]
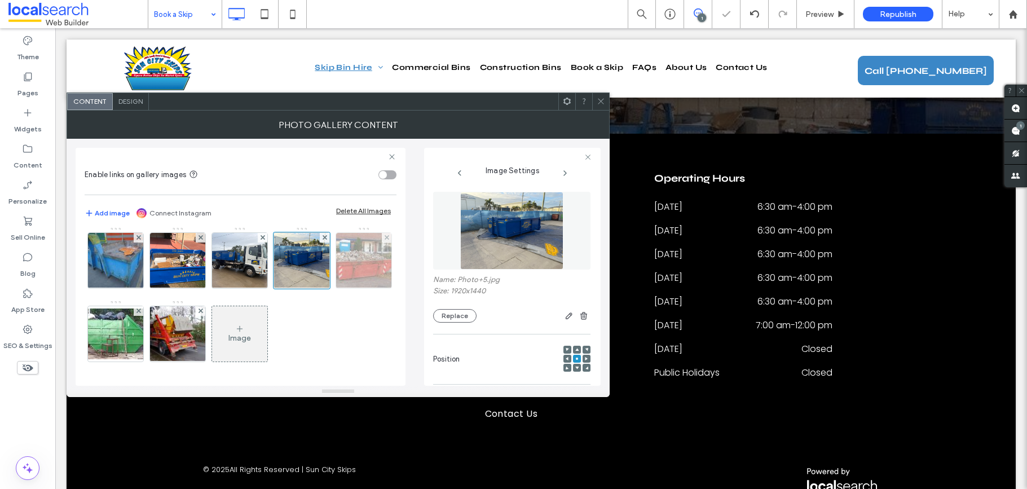
click at [322, 288] on img at bounding box center [363, 260] width 83 height 55
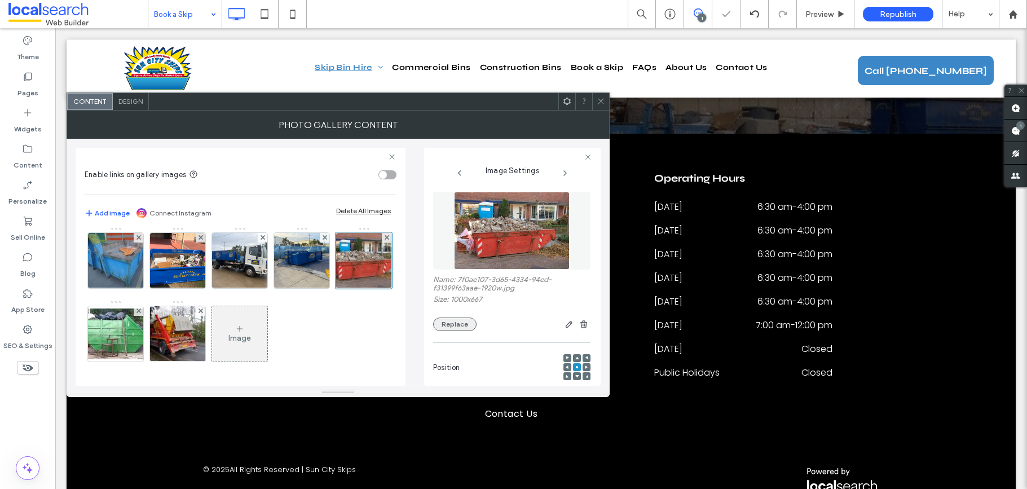
click at [452, 326] on button "Replace" at bounding box center [454, 325] width 43 height 14
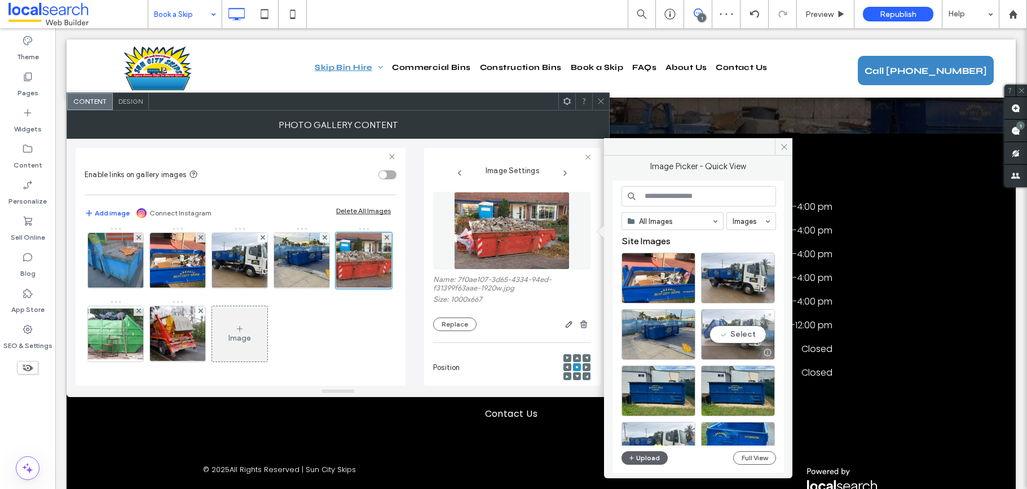
click at [733, 331] on div "Select" at bounding box center [738, 334] width 74 height 51
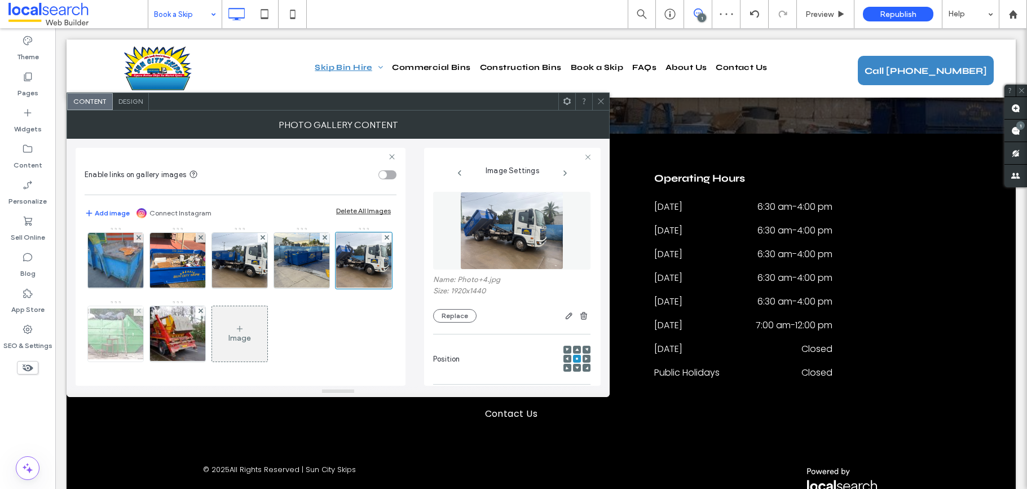
scroll to position [143, 0]
click at [161, 309] on img at bounding box center [116, 334] width 90 height 51
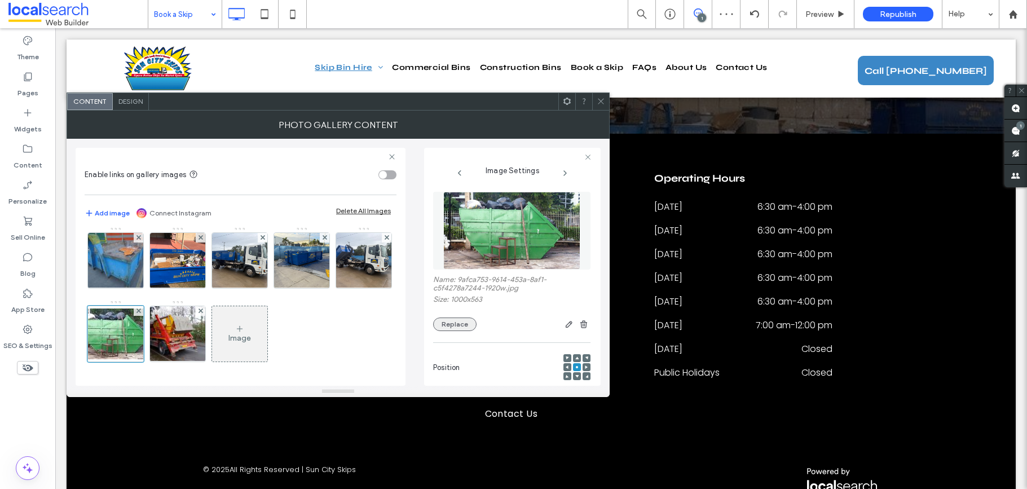
drag, startPoint x: 433, startPoint y: 326, endPoint x: 458, endPoint y: 326, distance: 24.8
click at [433, 326] on button "Replace" at bounding box center [454, 325] width 43 height 14
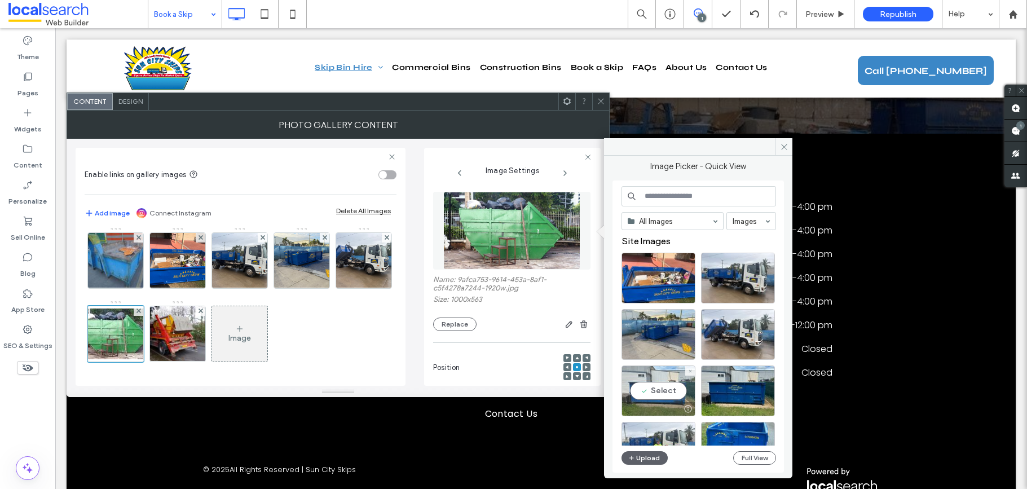
click at [660, 380] on div "Select" at bounding box center [659, 391] width 74 height 51
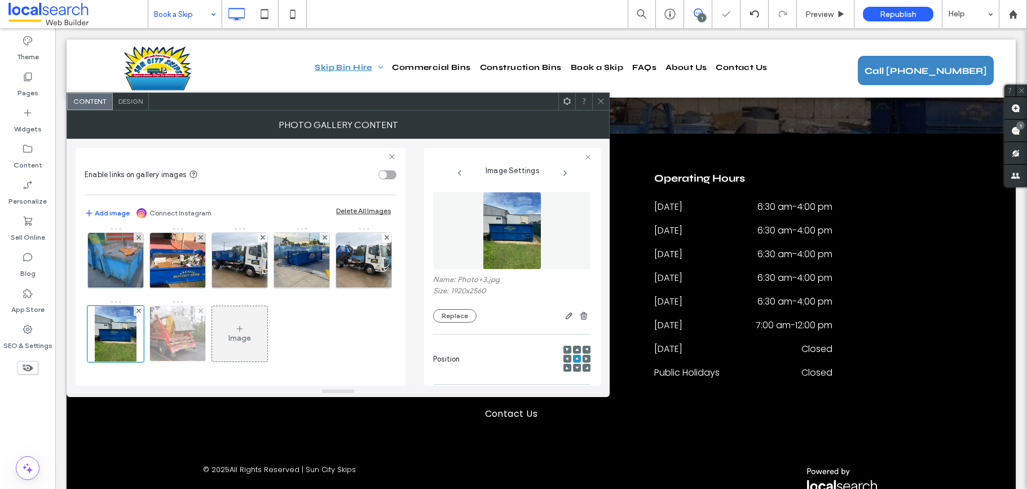
scroll to position [146, 0]
drag, startPoint x: 293, startPoint y: 284, endPoint x: 359, endPoint y: 293, distance: 66.1
click at [221, 306] on img at bounding box center [178, 333] width 86 height 55
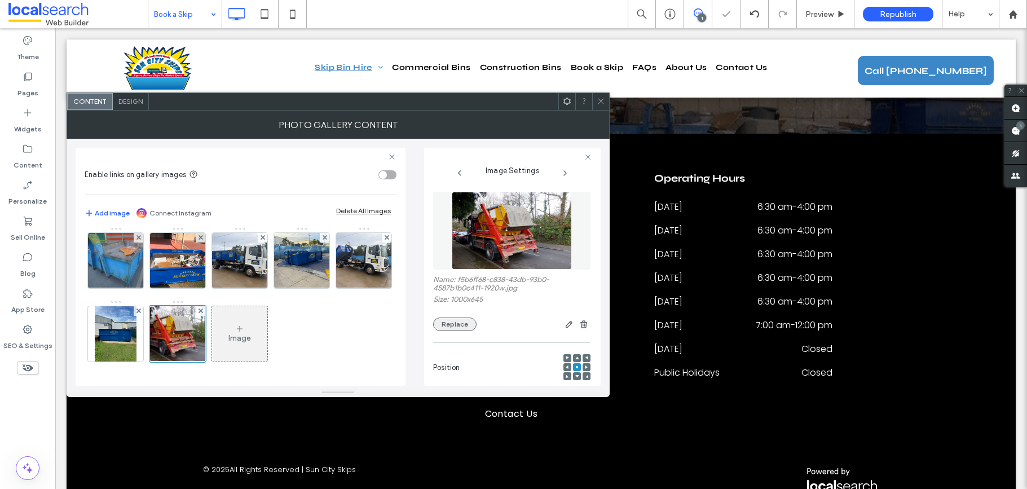
click at [452, 318] on button "Replace" at bounding box center [454, 325] width 43 height 14
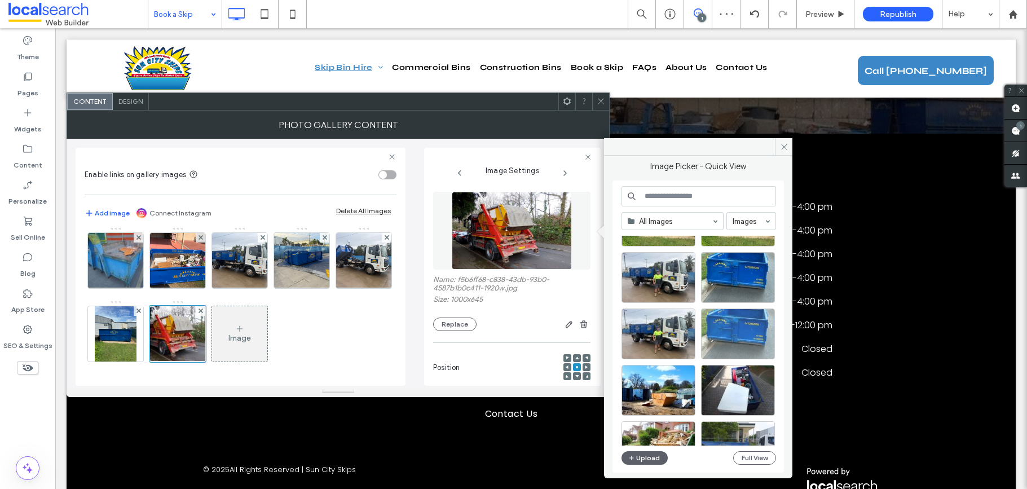
scroll to position [184, 0]
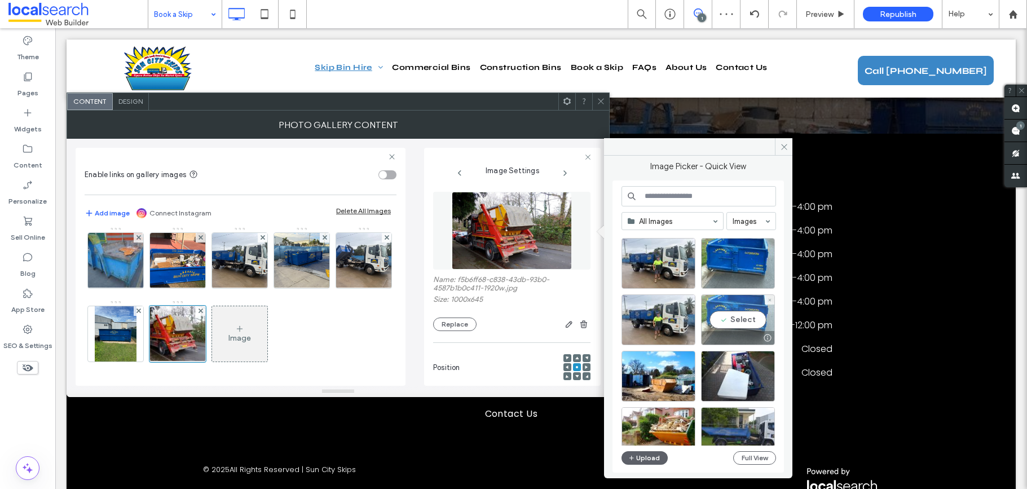
click at [740, 316] on div "Select" at bounding box center [738, 319] width 74 height 51
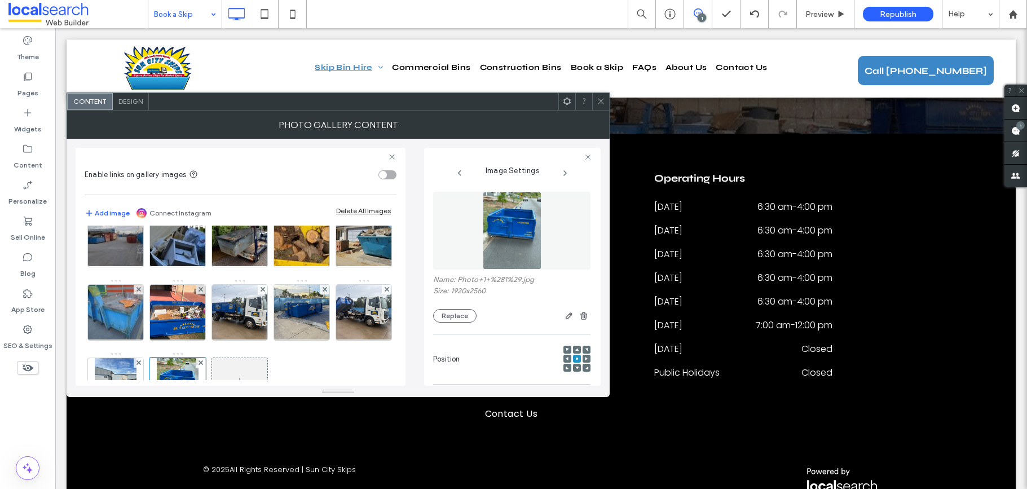
scroll to position [0, 0]
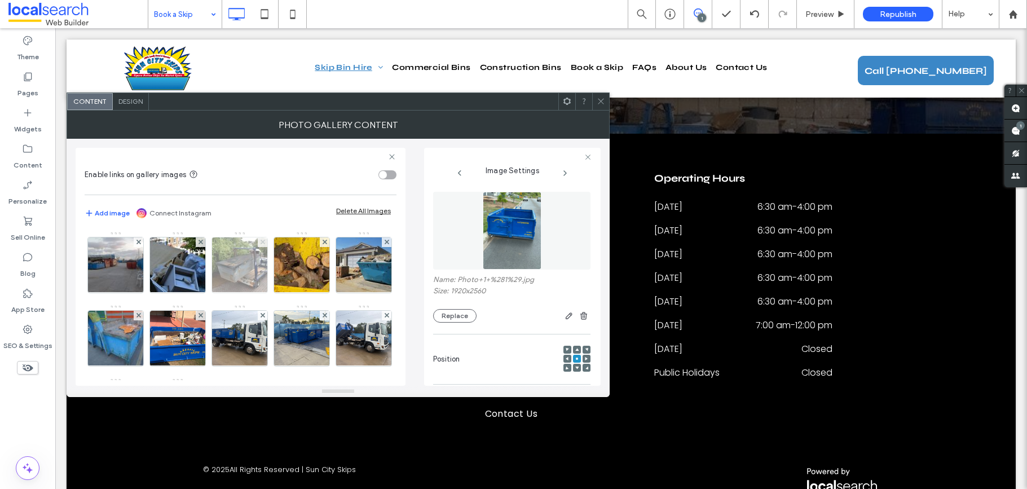
click at [263, 245] on span at bounding box center [263, 242] width 5 height 10
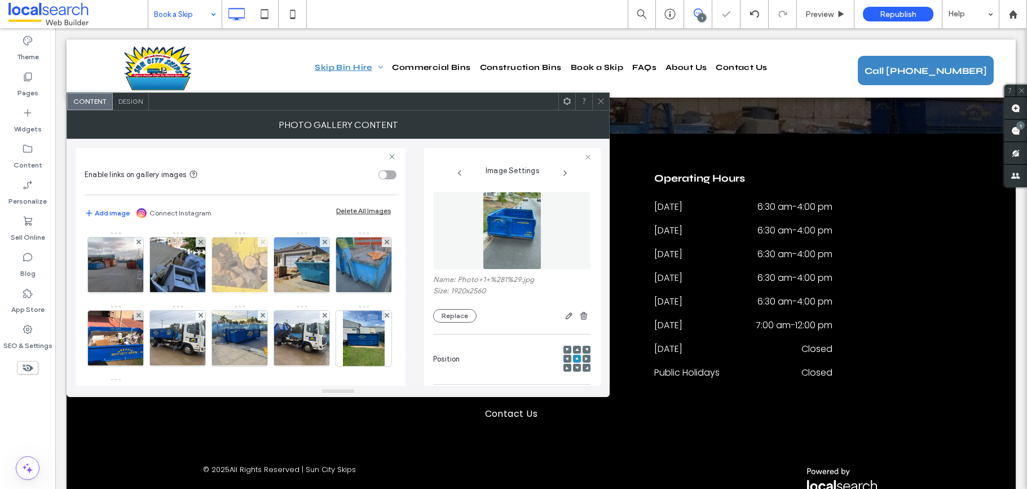
click at [263, 245] on span at bounding box center [263, 242] width 5 height 10
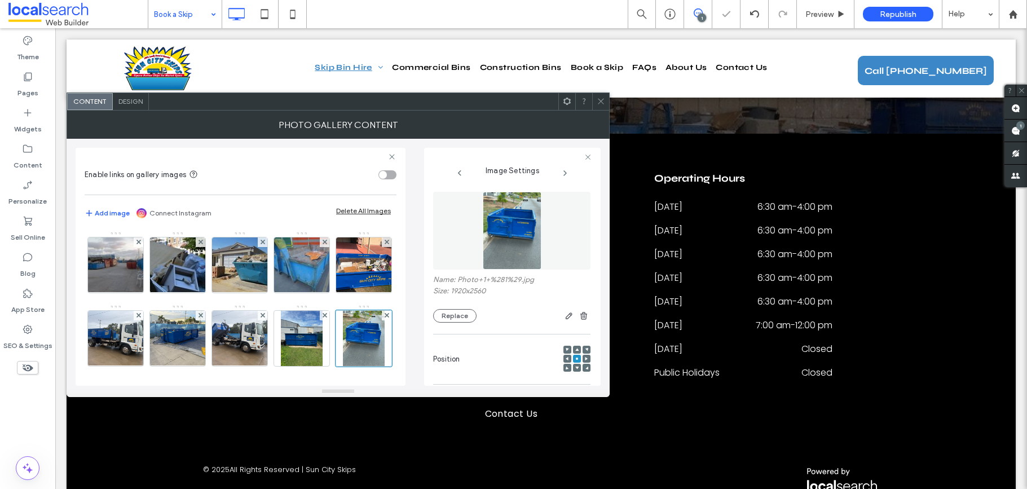
click at [263, 245] on span at bounding box center [263, 242] width 5 height 10
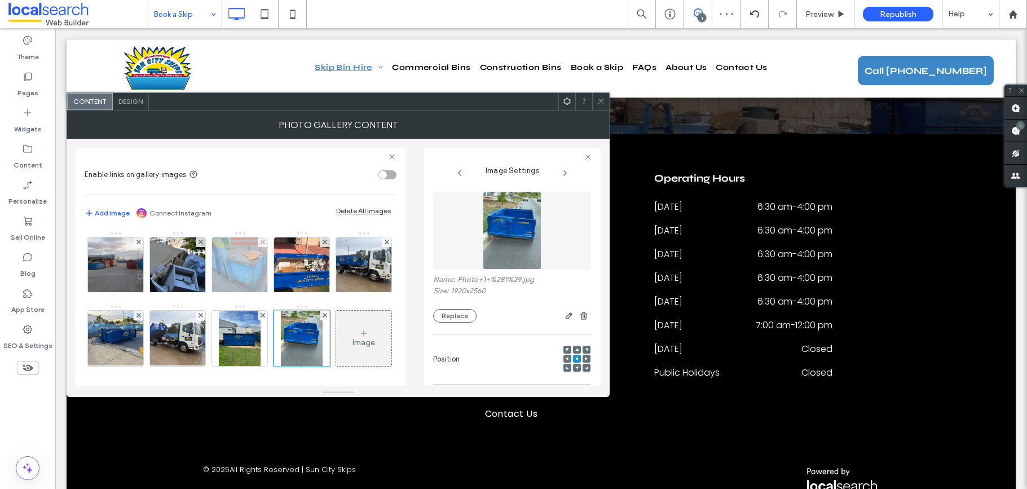
drag, startPoint x: 263, startPoint y: 242, endPoint x: 254, endPoint y: 254, distance: 15.7
click at [263, 242] on icon at bounding box center [263, 242] width 5 height 5
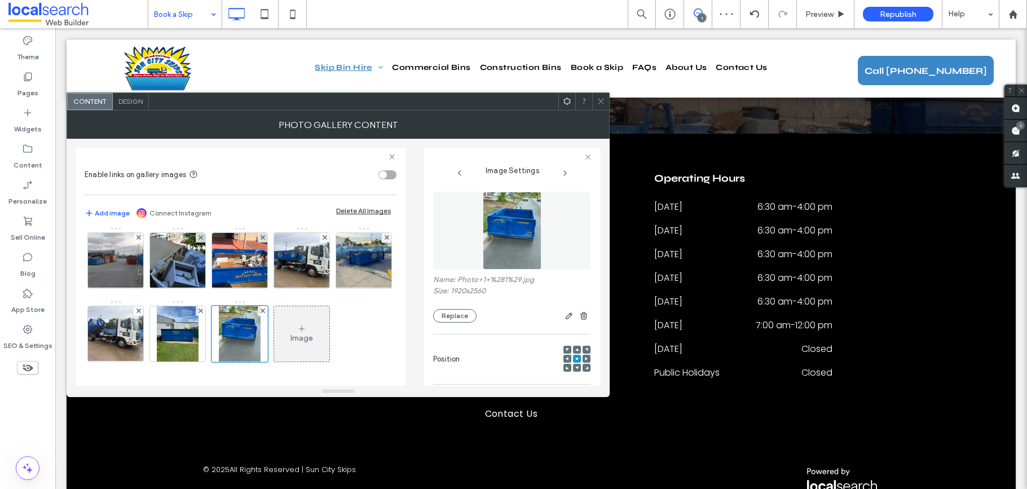
scroll to position [78, 0]
click at [597, 102] on icon at bounding box center [601, 101] width 8 height 8
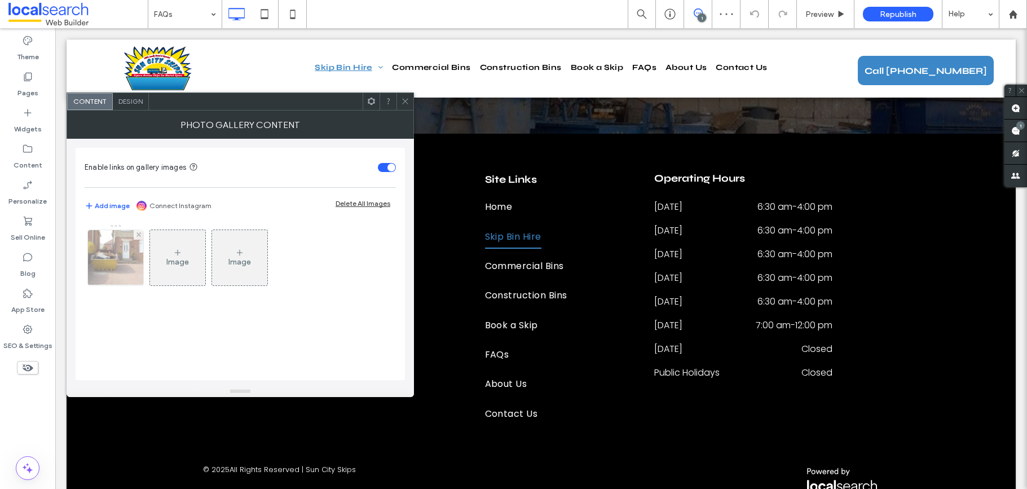
click at [118, 275] on div at bounding box center [115, 257] width 55 height 55
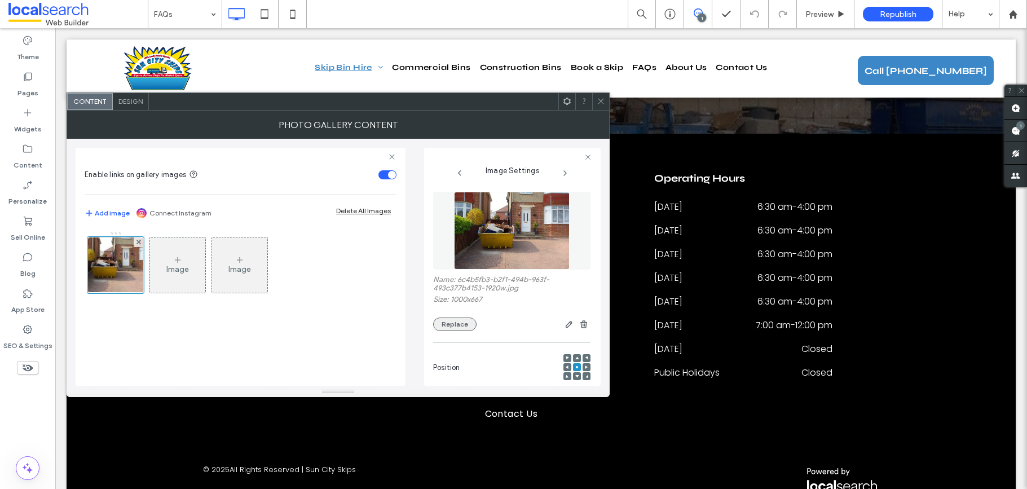
click at [447, 328] on button "Replace" at bounding box center [454, 325] width 43 height 14
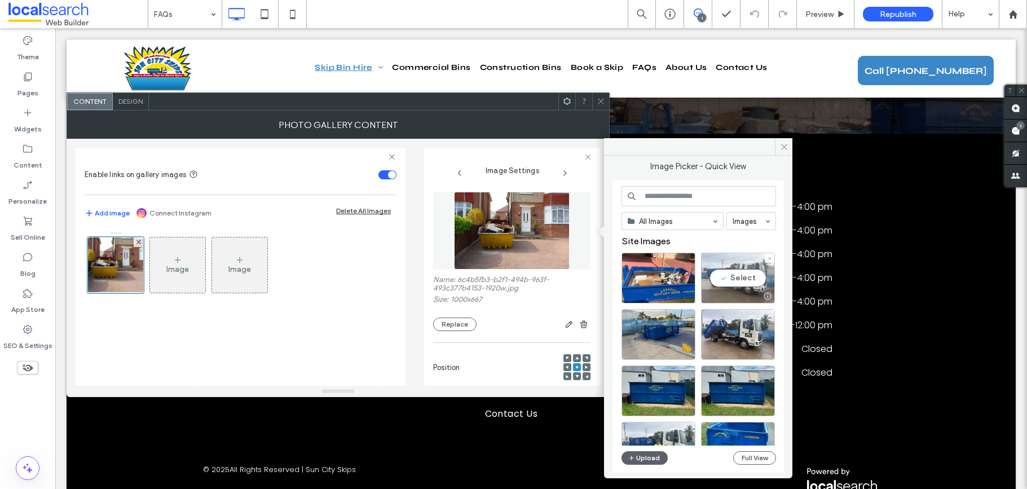
click at [718, 289] on div at bounding box center [738, 296] width 73 height 14
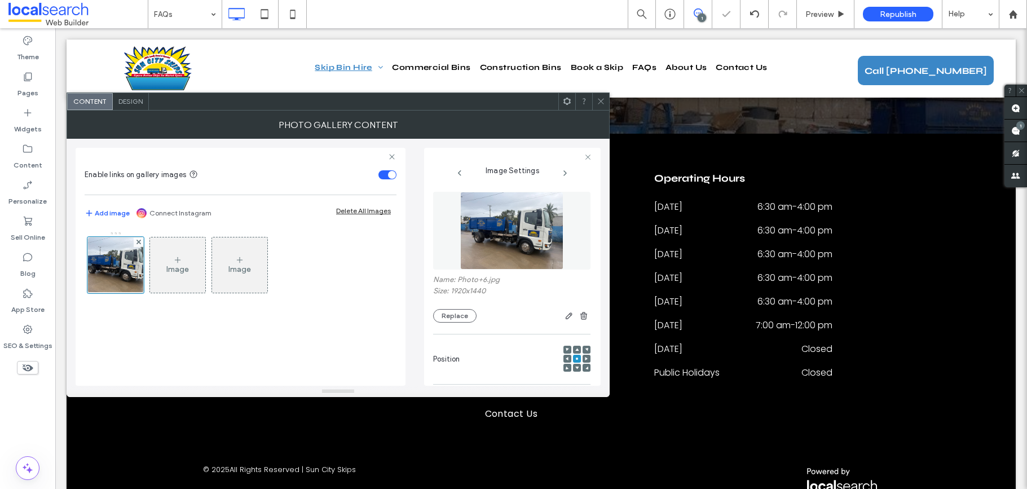
drag, startPoint x: 605, startPoint y: 100, endPoint x: 596, endPoint y: 114, distance: 17.1
click at [604, 102] on div at bounding box center [600, 101] width 17 height 17
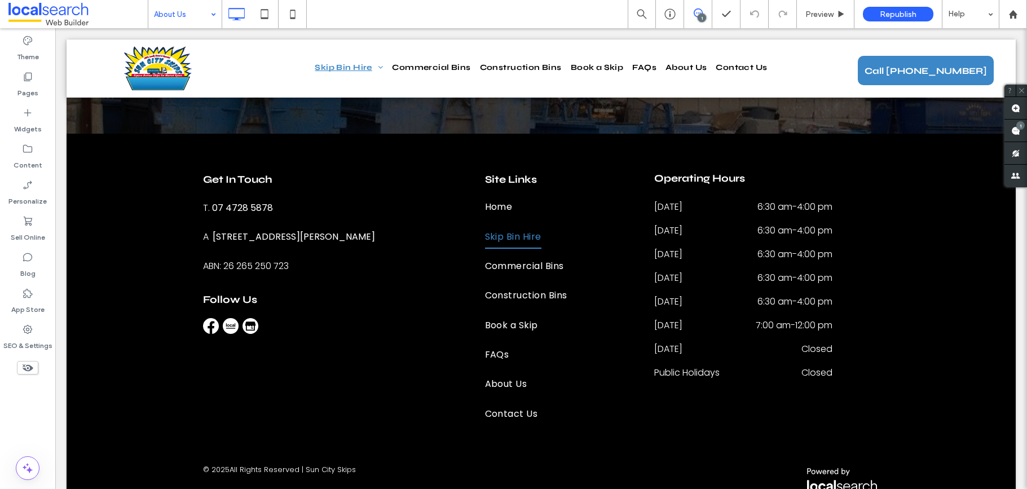
click at [141, 5] on span at bounding box center [77, 14] width 139 height 23
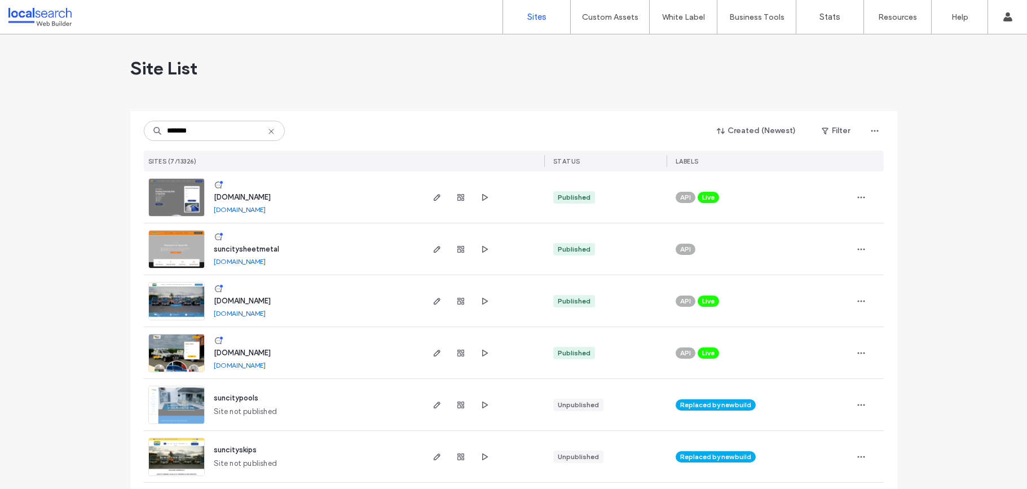
type input "*******"
click at [185, 291] on img at bounding box center [176, 321] width 55 height 77
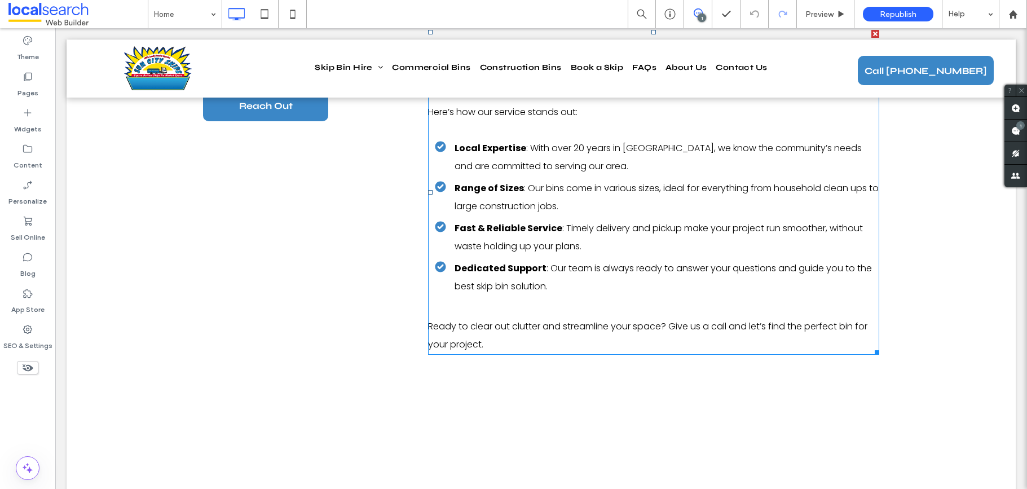
scroll to position [2703, 0]
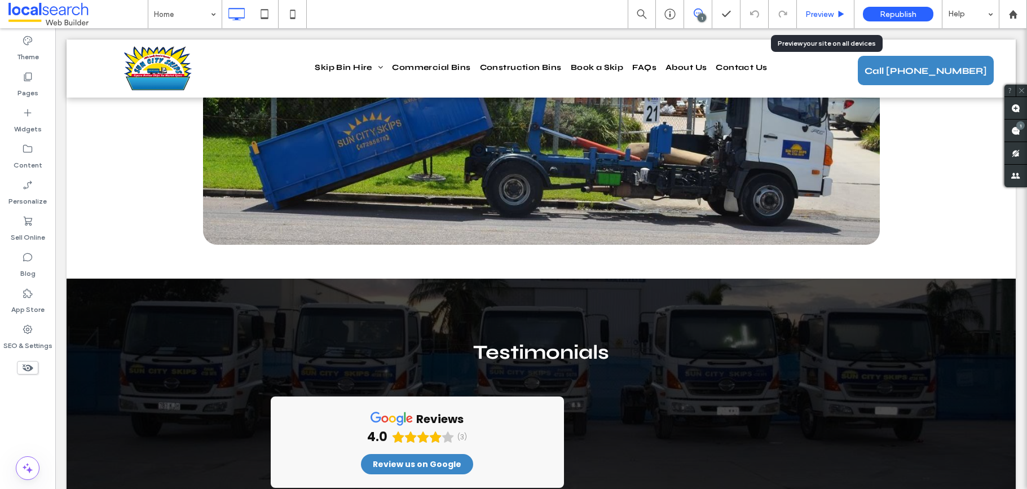
click at [834, 18] on div "Preview" at bounding box center [825, 15] width 57 height 10
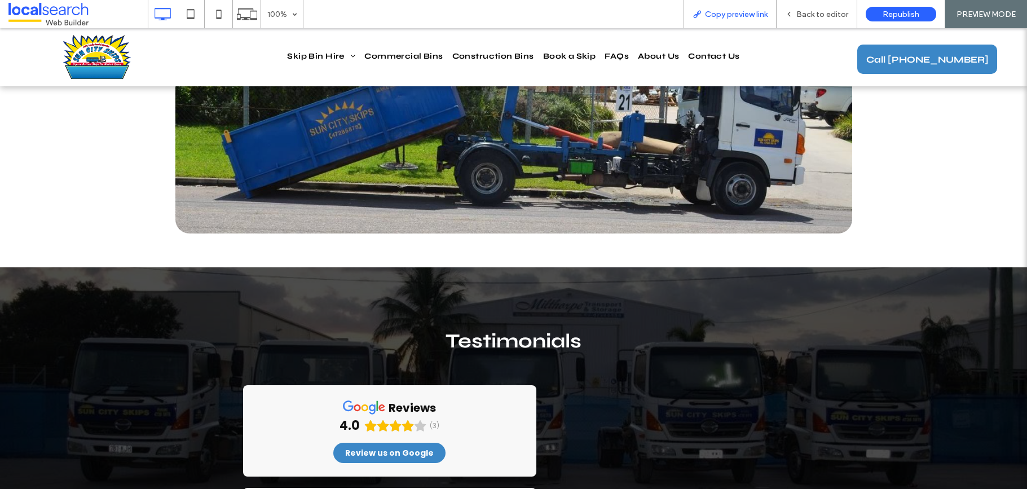
click at [740, 19] on div "Copy preview link" at bounding box center [730, 14] width 93 height 28
click at [693, 12] on icon at bounding box center [697, 14] width 9 height 9
